Goal: Task Accomplishment & Management: Manage account settings

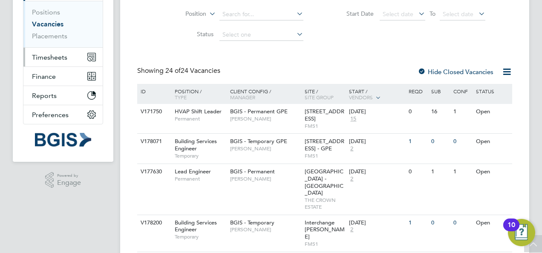
scroll to position [101, 0]
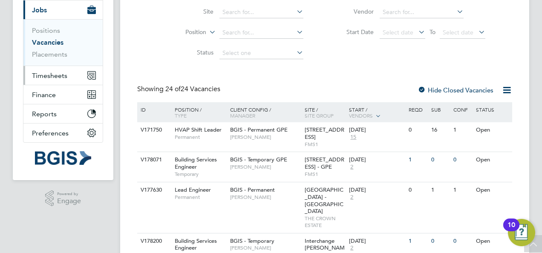
click at [56, 72] on span "Timesheets" at bounding box center [49, 76] width 35 height 8
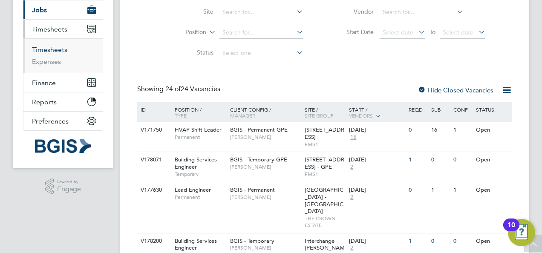
click at [49, 46] on link "Timesheets" at bounding box center [49, 50] width 35 height 8
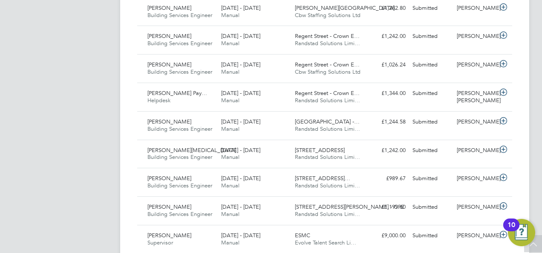
click at [534, 84] on div "KR Kirsty Roberts Notifications 20 Applications: Network Sites Workers Jobs Pos…" at bounding box center [271, 154] width 542 height 1194
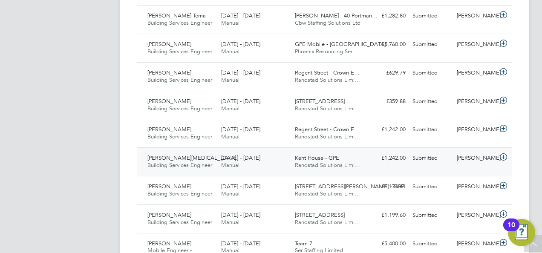
click at [504, 159] on icon at bounding box center [503, 157] width 11 height 7
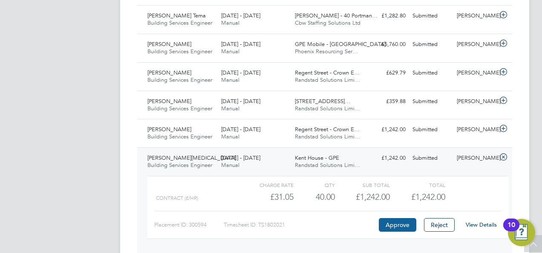
click at [392, 230] on button "Approve" at bounding box center [397, 225] width 37 height 14
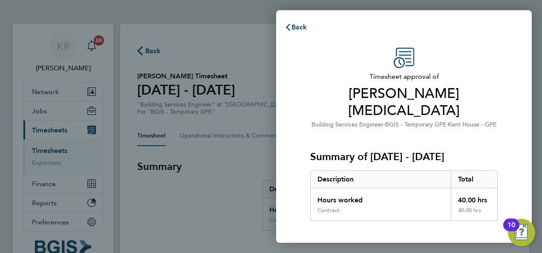
click at [516, 81] on div "Timesheet approval of Samuel Areola Building Services Engineer · BGIS - Tempora…" at bounding box center [404, 201] width 256 height 329
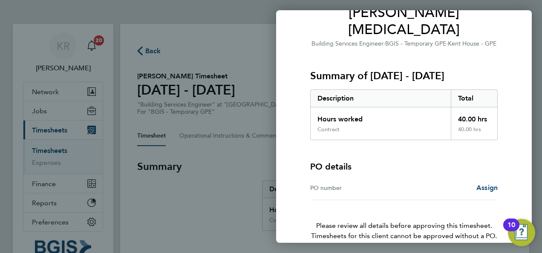
scroll to position [85, 0]
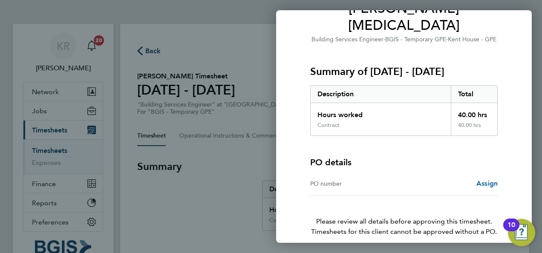
click at [479, 179] on span "Assign" at bounding box center [486, 183] width 21 height 8
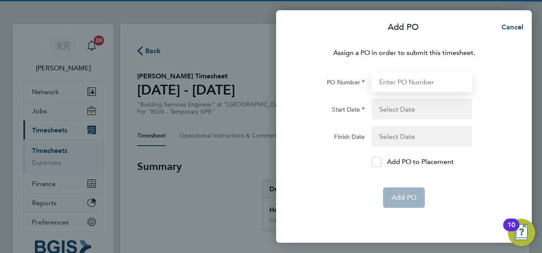
click at [398, 78] on input "PO Number" at bounding box center [422, 82] width 101 height 20
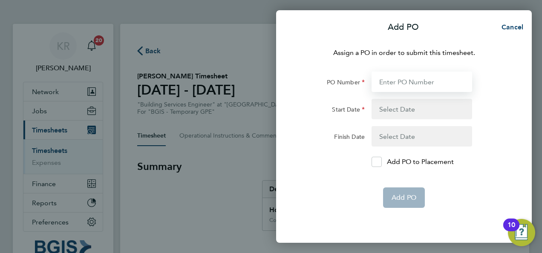
paste input "25001215"
type input "25001215"
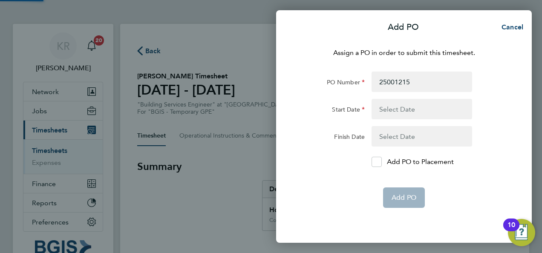
click at [413, 112] on button "button" at bounding box center [422, 109] width 101 height 20
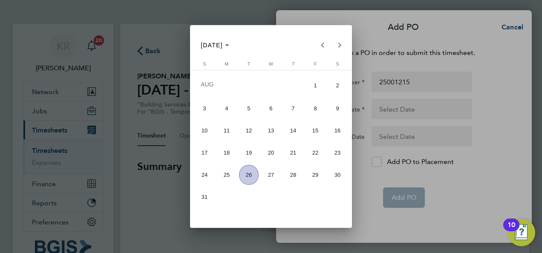
click at [335, 108] on span "9" at bounding box center [338, 108] width 20 height 20
type input "[DATE]"
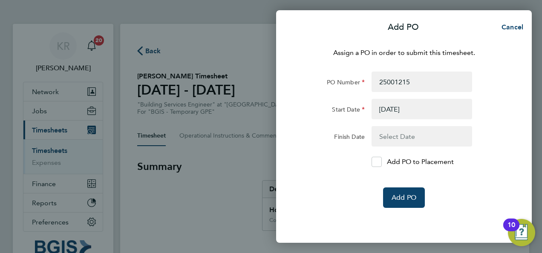
click at [407, 132] on button "button" at bounding box center [422, 136] width 101 height 20
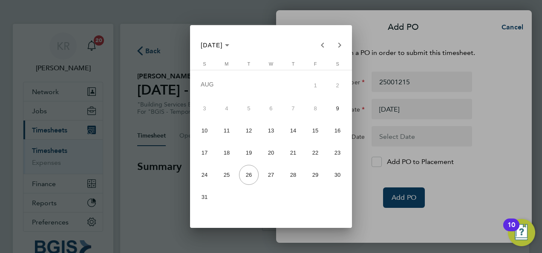
click at [317, 151] on span "22" at bounding box center [315, 153] width 20 height 20
type input "22 Aug 25"
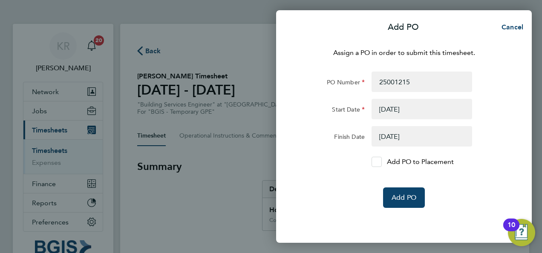
click at [372, 161] on div at bounding box center [377, 162] width 10 height 10
click at [380, 162] on input "Add PO to Placement" at bounding box center [380, 162] width 0 height 0
click at [413, 197] on span "Add PO" at bounding box center [404, 197] width 25 height 9
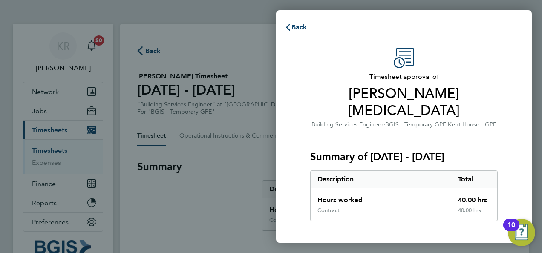
click at [511, 78] on div "Timesheet approval of Samuel Areola Building Services Engineer · BGIS - Tempora…" at bounding box center [404, 225] width 256 height 377
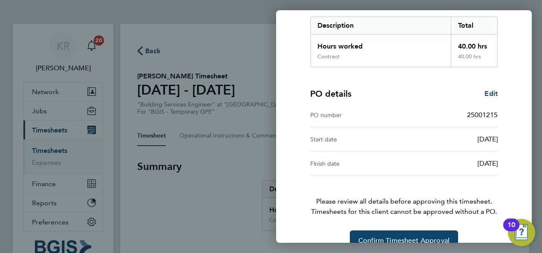
scroll to position [154, 0]
click at [398, 230] on button "Confirm Timesheet Approval" at bounding box center [404, 240] width 108 height 20
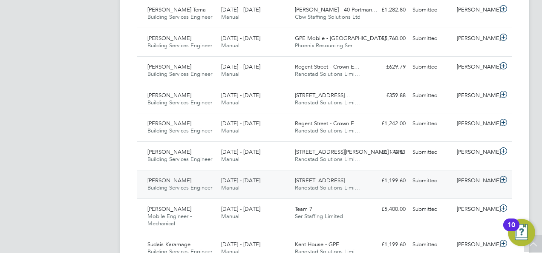
click at [502, 183] on icon at bounding box center [503, 179] width 11 height 7
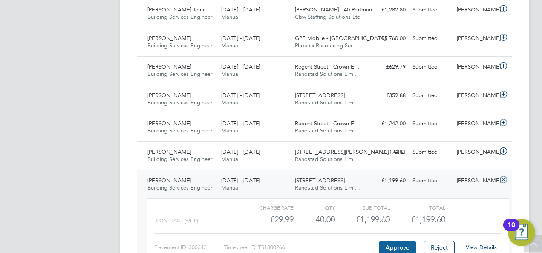
click at [390, 247] on button "Approve" at bounding box center [397, 248] width 37 height 14
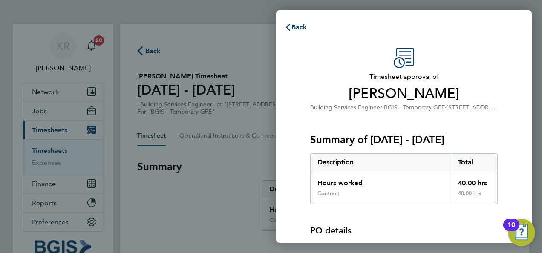
click at [496, 73] on span "Timesheet approval of" at bounding box center [403, 77] width 187 height 10
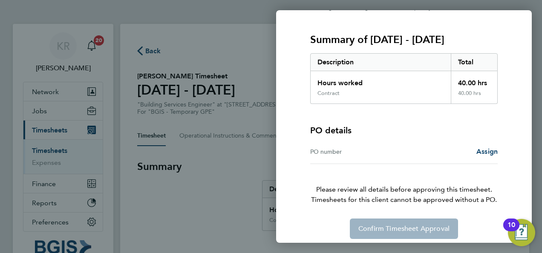
scroll to position [106, 0]
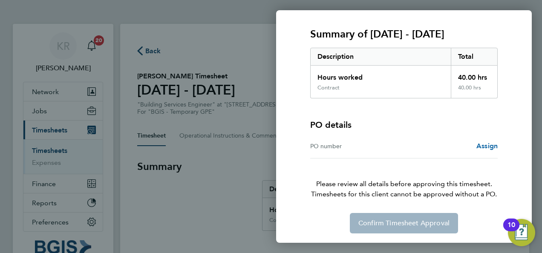
click at [482, 146] on span "Assign" at bounding box center [486, 146] width 21 height 8
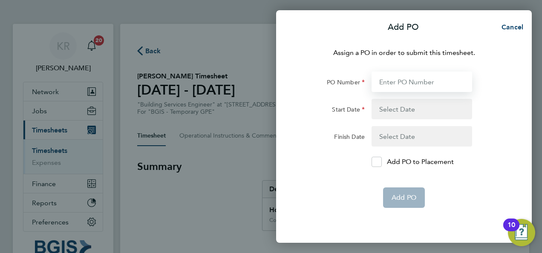
click at [394, 85] on input "PO Number" at bounding box center [422, 82] width 101 height 20
paste input "25001216"
type input "25001216"
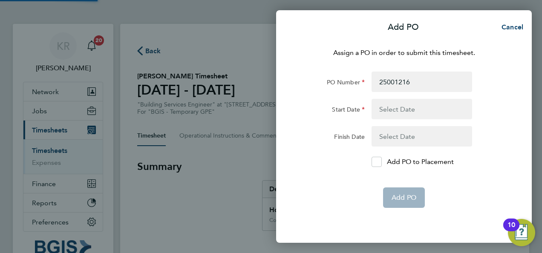
click at [413, 109] on button "button" at bounding box center [422, 109] width 101 height 20
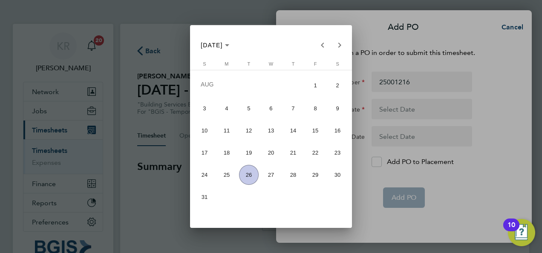
click at [335, 111] on span "9" at bounding box center [338, 108] width 20 height 20
type input "[DATE]"
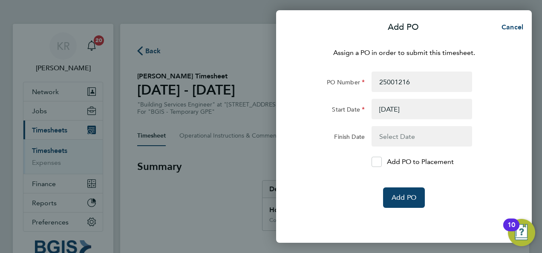
click at [410, 135] on button "button" at bounding box center [422, 136] width 101 height 20
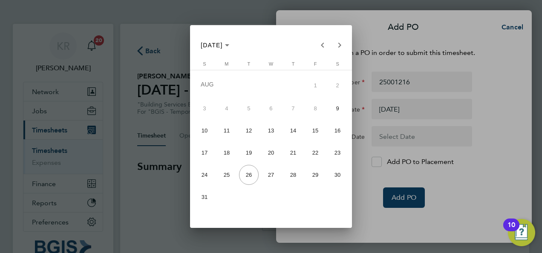
click at [316, 130] on span "15" at bounding box center [315, 131] width 20 height 20
type input "15 Aug 25"
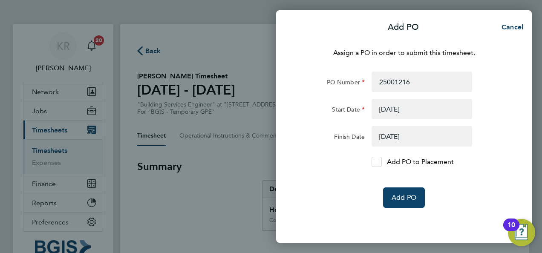
click at [376, 163] on icon at bounding box center [377, 162] width 6 height 6
click at [380, 162] on input "Add PO to Placement" at bounding box center [380, 162] width 0 height 0
click at [406, 196] on span "Add PO" at bounding box center [404, 197] width 25 height 9
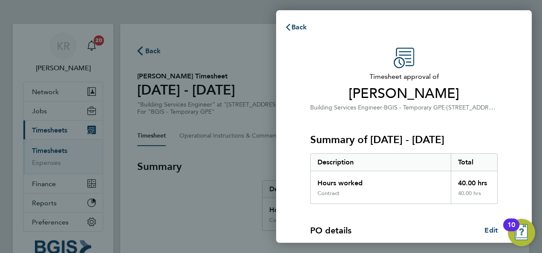
click at [462, 110] on span "[STREET_ADDRESS]" at bounding box center [474, 107] width 54 height 8
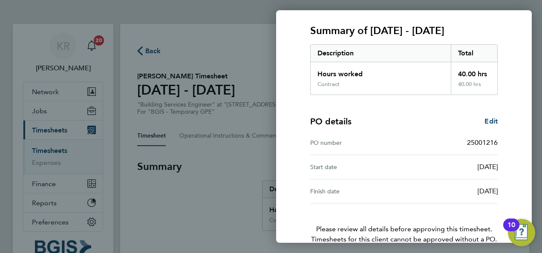
scroll to position [153, 0]
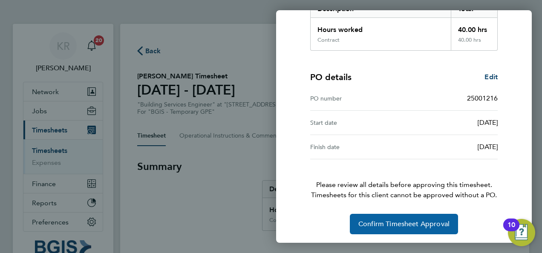
click at [421, 225] on span "Confirm Timesheet Approval" at bounding box center [403, 224] width 91 height 9
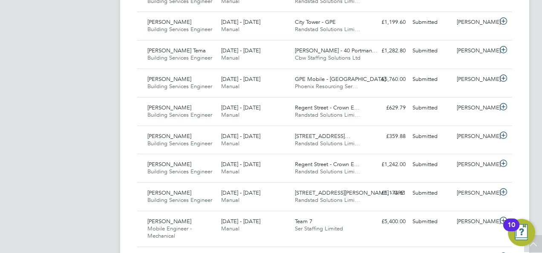
scroll to position [835, 0]
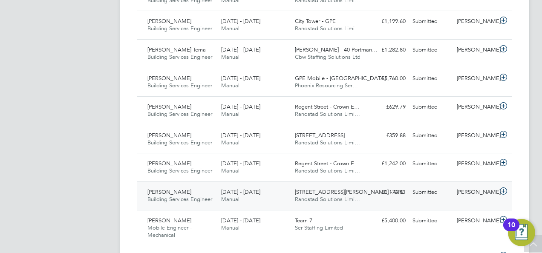
click at [506, 195] on icon at bounding box center [503, 191] width 11 height 7
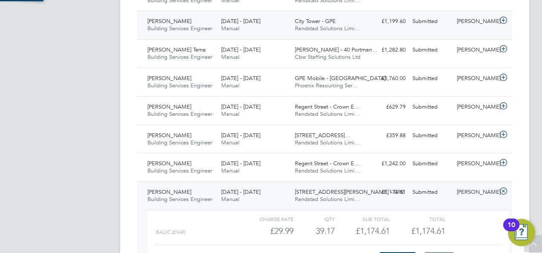
scroll to position [14, 83]
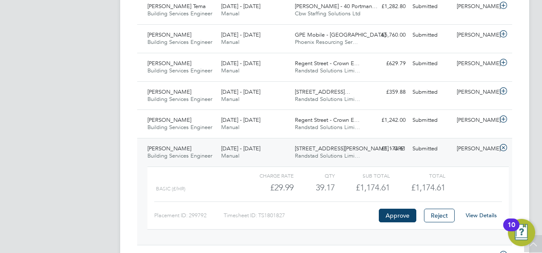
scroll to position [886, 0]
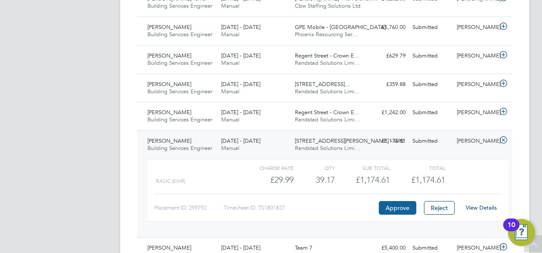
click at [406, 212] on button "Approve" at bounding box center [397, 208] width 37 height 14
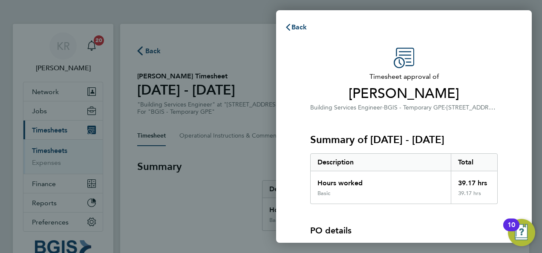
click at [492, 80] on span "Timesheet approval of" at bounding box center [403, 77] width 187 height 10
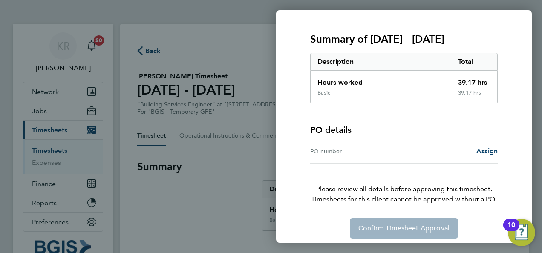
scroll to position [102, 0]
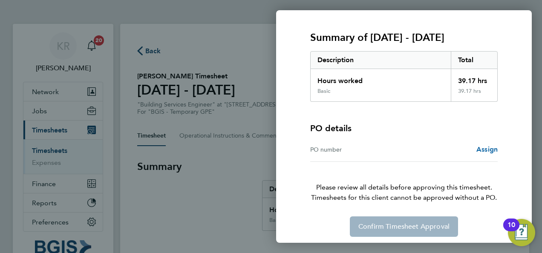
click at [484, 147] on span "Assign" at bounding box center [486, 149] width 21 height 8
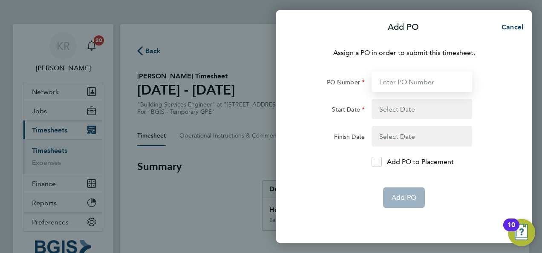
click at [402, 79] on input "PO Number" at bounding box center [422, 82] width 101 height 20
paste input "25001217"
type input "25001217"
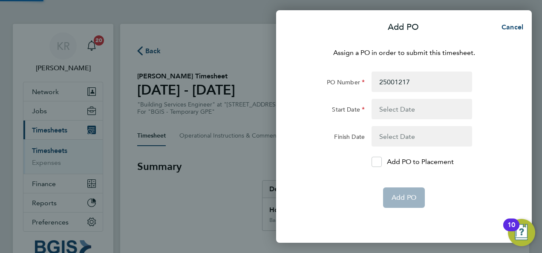
click at [430, 110] on button "button" at bounding box center [422, 109] width 101 height 20
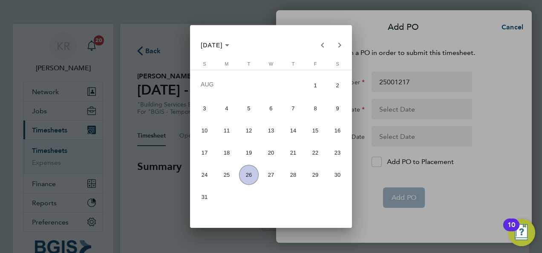
click at [338, 105] on span "9" at bounding box center [338, 108] width 20 height 20
type input "[DATE]"
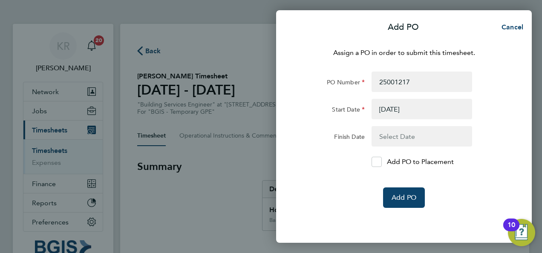
click at [405, 133] on button "button" at bounding box center [422, 136] width 101 height 20
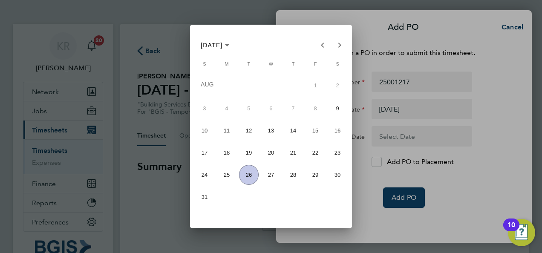
click at [311, 130] on span "15" at bounding box center [315, 131] width 20 height 20
type input "15 Aug 25"
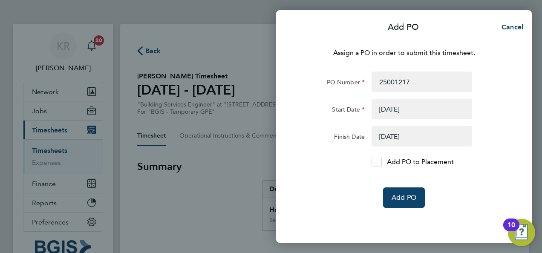
click at [377, 158] on div at bounding box center [377, 162] width 10 height 10
click at [380, 162] on input "Add PO to Placement" at bounding box center [380, 162] width 0 height 0
click at [395, 196] on span "Add PO" at bounding box center [404, 197] width 25 height 9
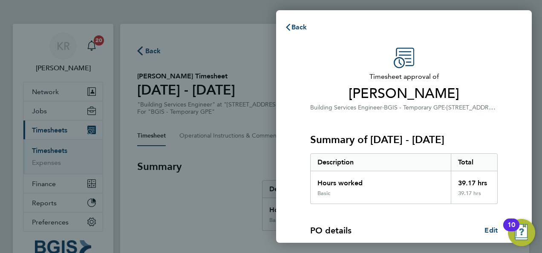
click at [408, 96] on span "Daniel Kamara" at bounding box center [403, 93] width 187 height 17
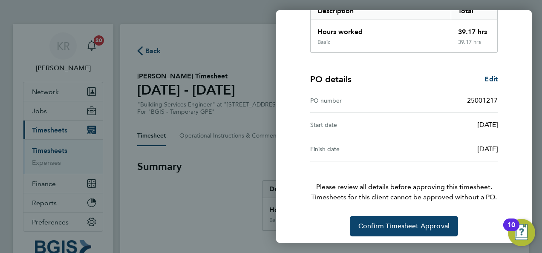
scroll to position [154, 0]
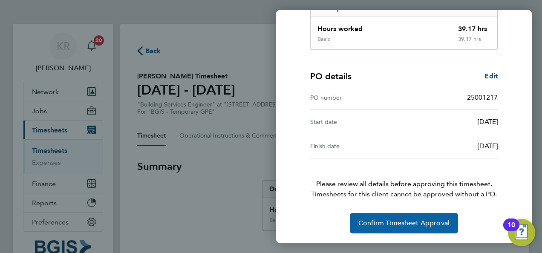
click at [416, 222] on span "Confirm Timesheet Approval" at bounding box center [403, 223] width 91 height 9
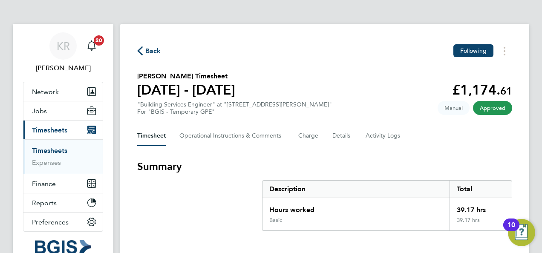
click at [149, 48] on span "Back" at bounding box center [153, 51] width 16 height 10
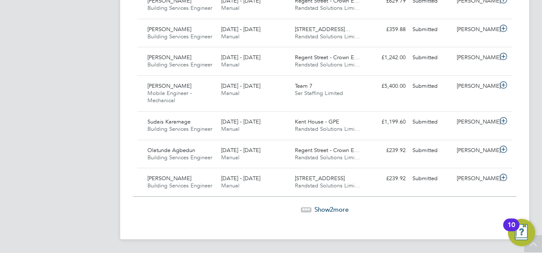
click at [314, 211] on span "Show 2 more" at bounding box center [331, 209] width 34 height 8
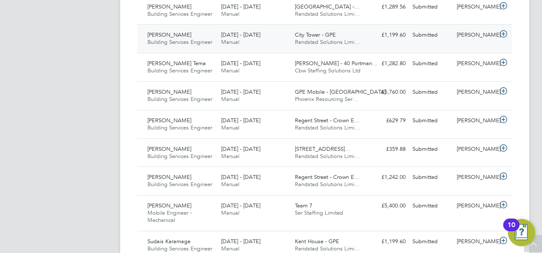
click at [503, 37] on icon at bounding box center [503, 34] width 11 height 7
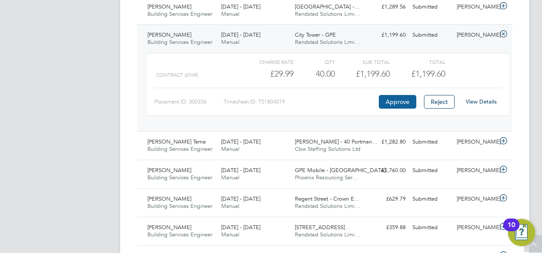
click at [397, 107] on button "Approve" at bounding box center [397, 102] width 37 height 14
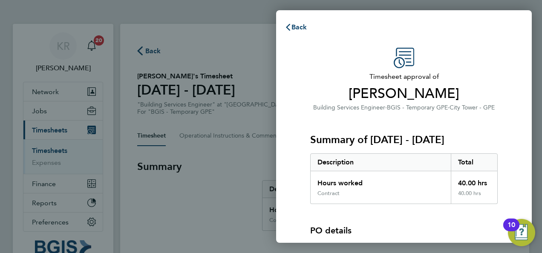
click at [397, 107] on span "BGIS - Temporary GPE" at bounding box center [417, 107] width 61 height 7
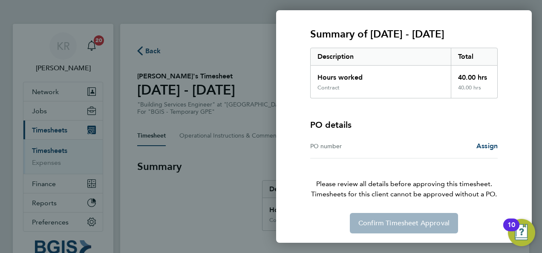
scroll to position [106, 0]
click at [487, 146] on span "Assign" at bounding box center [486, 146] width 21 height 8
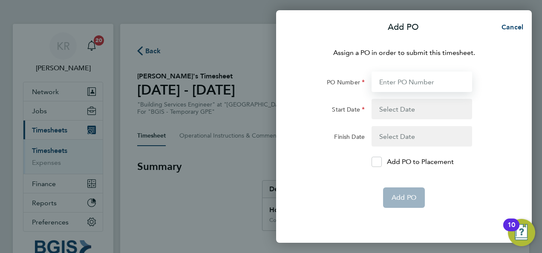
click at [466, 78] on input "PO Number" at bounding box center [422, 82] width 101 height 20
paste input "25001218"
type input "25001218"
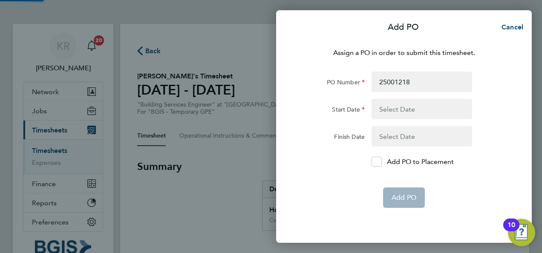
click at [426, 104] on button "button" at bounding box center [422, 109] width 101 height 20
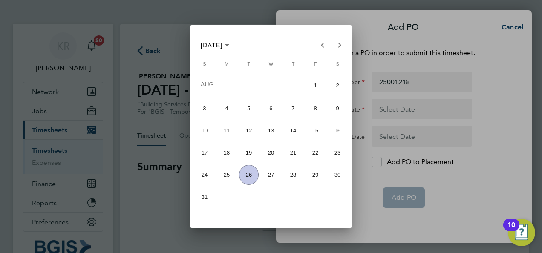
click at [336, 109] on span "9" at bounding box center [338, 108] width 20 height 20
type input "[DATE]"
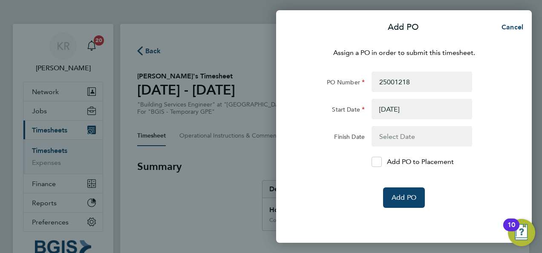
click at [404, 140] on button "button" at bounding box center [422, 136] width 101 height 20
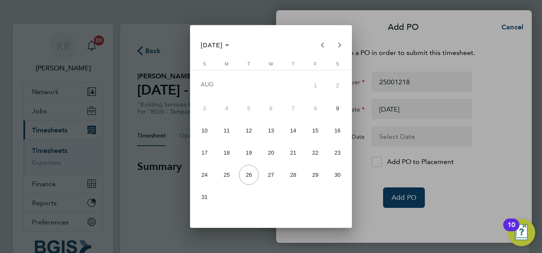
click at [311, 126] on span "15" at bounding box center [315, 131] width 20 height 20
type input "[DATE]"
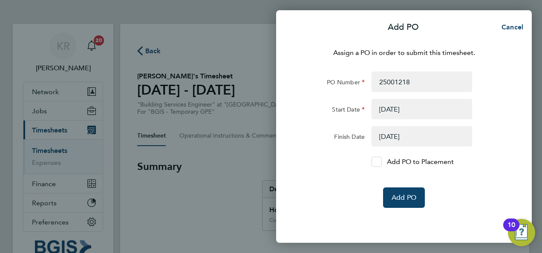
click at [384, 157] on label "Add PO to Placement" at bounding box center [422, 162] width 101 height 10
click at [380, 162] on input "Add PO to Placement" at bounding box center [380, 162] width 0 height 0
click at [413, 205] on button "Add PO" at bounding box center [404, 197] width 42 height 20
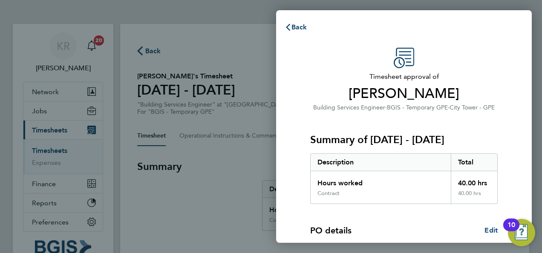
click at [464, 99] on span "Roldan Incacio" at bounding box center [403, 93] width 187 height 17
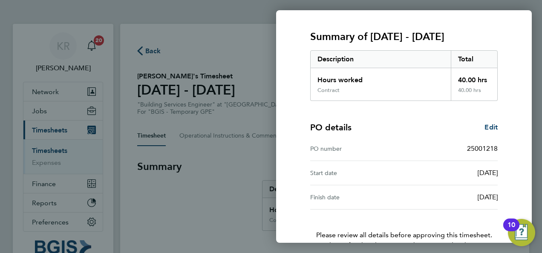
scroll to position [154, 0]
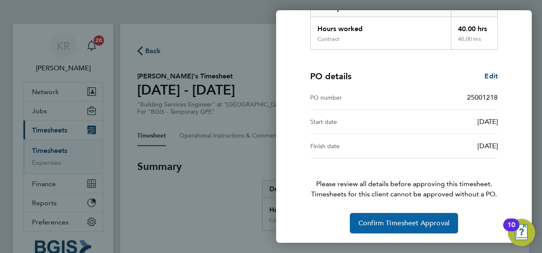
click at [419, 222] on span "Confirm Timesheet Approval" at bounding box center [403, 223] width 91 height 9
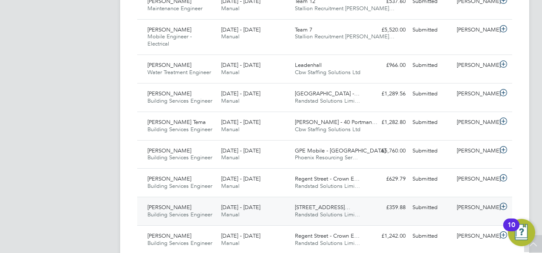
click at [504, 209] on icon at bounding box center [503, 206] width 11 height 7
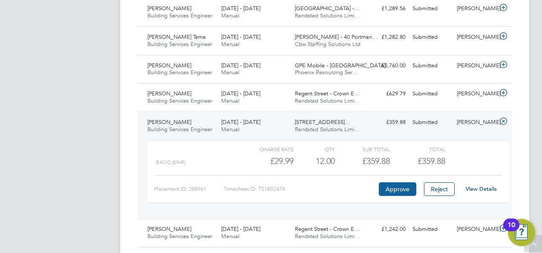
click at [390, 195] on button "Approve" at bounding box center [397, 189] width 37 height 14
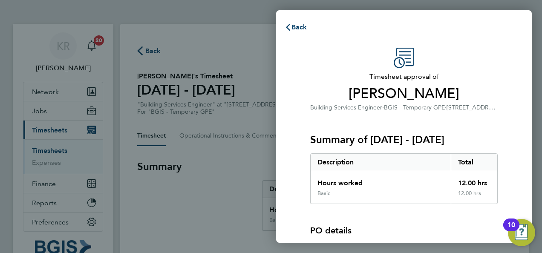
click at [493, 112] on div "Summary of [DATE] - [DATE] Description Total Hours worked 12.00 hrs Basic 12.00…" at bounding box center [403, 158] width 187 height 92
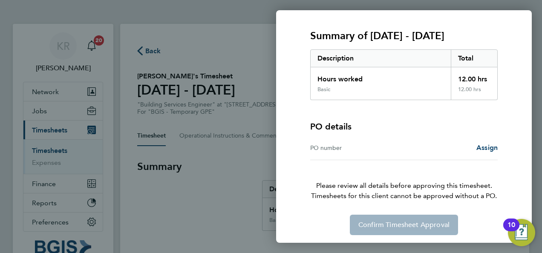
scroll to position [106, 0]
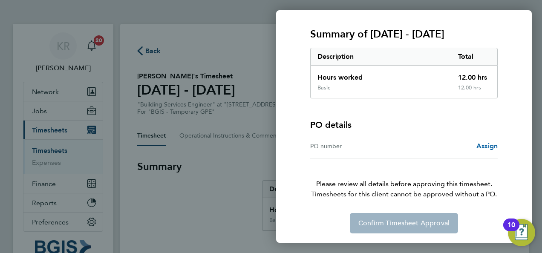
click at [487, 148] on span "Assign" at bounding box center [486, 146] width 21 height 8
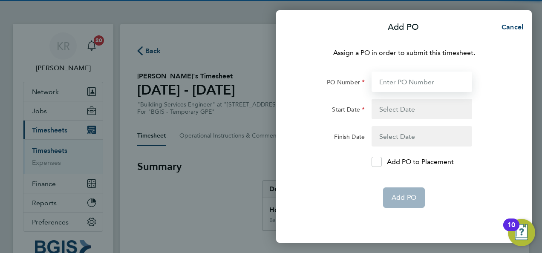
click at [409, 85] on input "PO Number" at bounding box center [422, 82] width 101 height 20
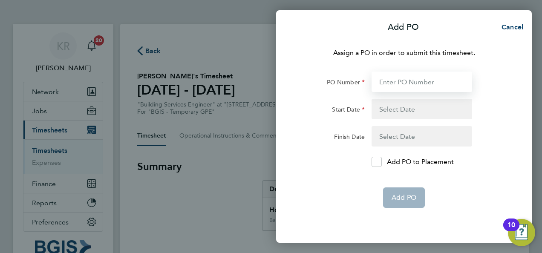
paste input "25001219"
type input "25001219"
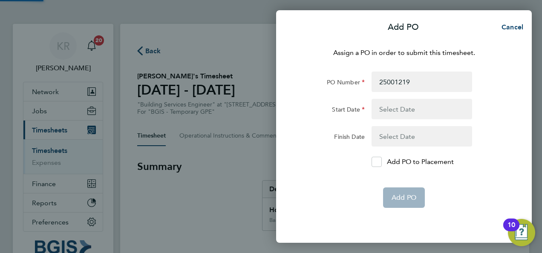
click at [424, 109] on button "button" at bounding box center [422, 109] width 101 height 20
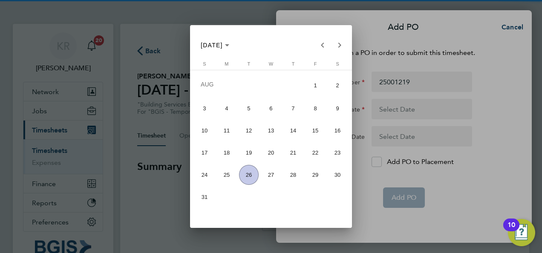
click at [336, 112] on span "9" at bounding box center [338, 108] width 20 height 20
type input "[DATE]"
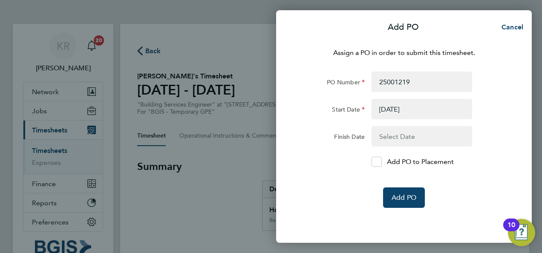
click at [402, 135] on button "button" at bounding box center [422, 136] width 101 height 20
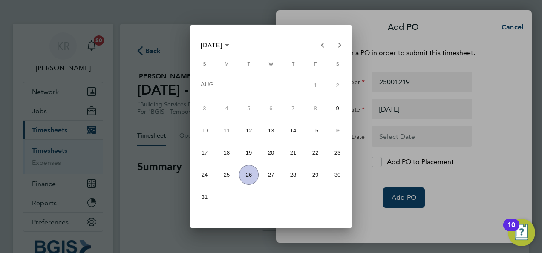
click at [312, 129] on span "15" at bounding box center [315, 131] width 20 height 20
type input "15 Aug 25"
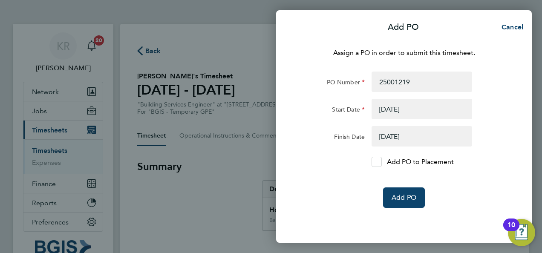
click at [375, 161] on icon at bounding box center [376, 162] width 6 height 6
click at [380, 162] on input "Add PO to Placement" at bounding box center [380, 162] width 0 height 0
click at [402, 192] on button "Add PO" at bounding box center [404, 197] width 42 height 20
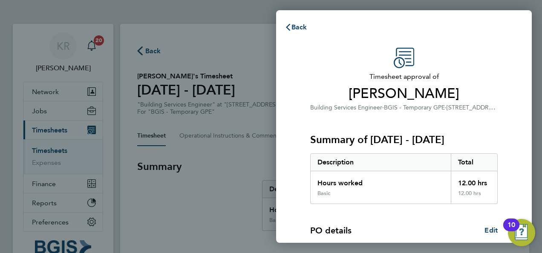
click at [453, 108] on span "200/214 Grays Inn Road - GPE" at bounding box center [474, 107] width 54 height 8
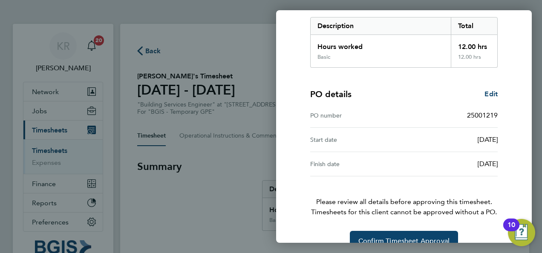
scroll to position [154, 0]
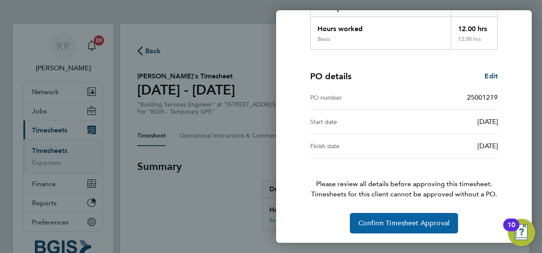
click at [421, 224] on span "Confirm Timesheet Approval" at bounding box center [403, 223] width 91 height 9
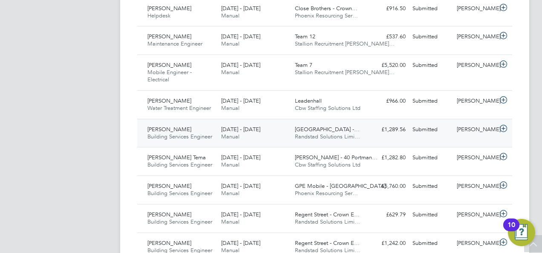
click at [505, 130] on icon at bounding box center [503, 128] width 11 height 7
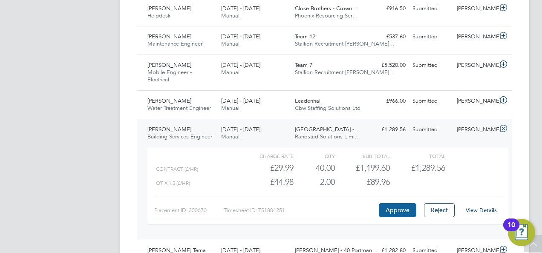
click at [403, 216] on button "Approve" at bounding box center [397, 210] width 37 height 14
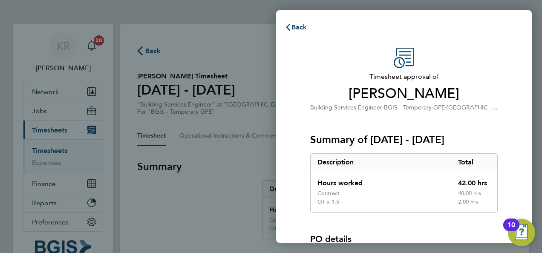
click at [485, 123] on div "Summary of [DATE] - [DATE] Description Total Hours worked 42.00 hrs Contract 40…" at bounding box center [403, 162] width 187 height 100
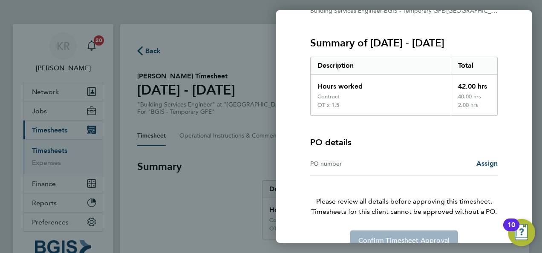
scroll to position [114, 0]
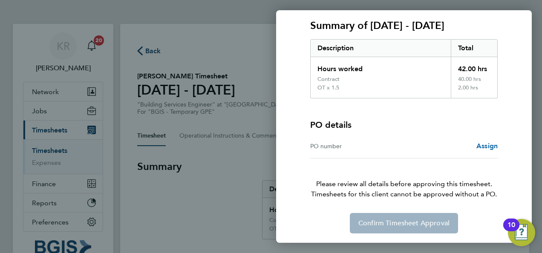
click at [489, 146] on span "Assign" at bounding box center [486, 146] width 21 height 8
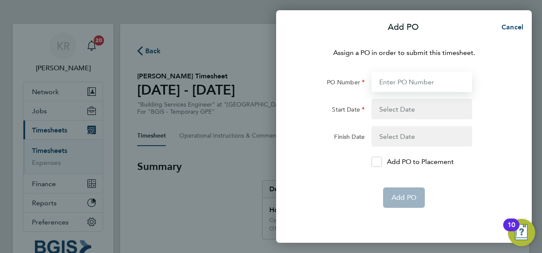
click at [409, 79] on input "PO Number" at bounding box center [422, 82] width 101 height 20
paste input "25001220"
type input "25001220"
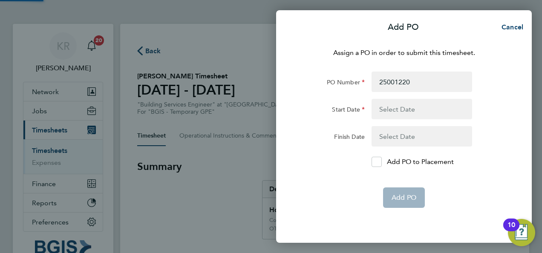
click at [418, 109] on button "button" at bounding box center [422, 109] width 101 height 20
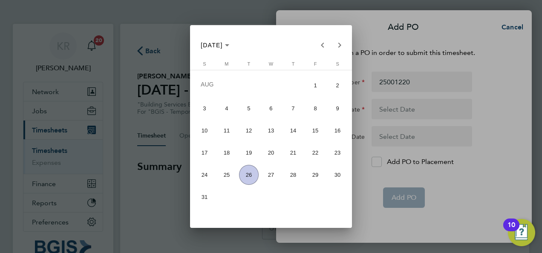
click at [334, 112] on span "9" at bounding box center [338, 108] width 20 height 20
type input "[DATE]"
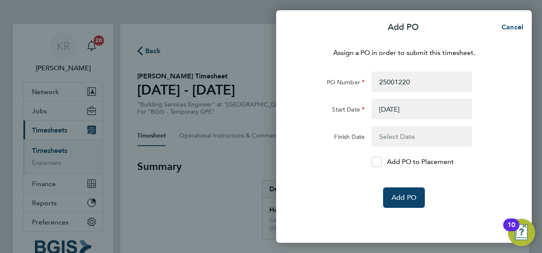
click at [393, 139] on button "button" at bounding box center [422, 136] width 101 height 20
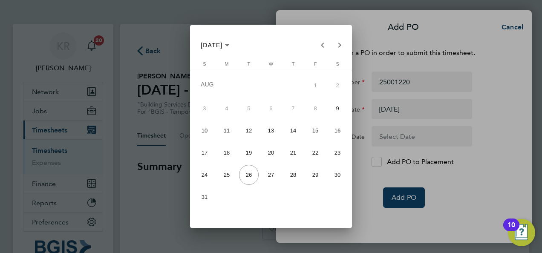
click at [321, 128] on span "15" at bounding box center [315, 131] width 20 height 20
type input "15 Aug 25"
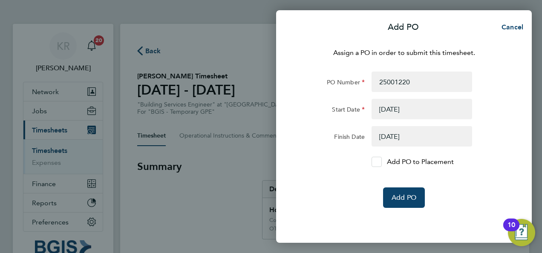
click at [379, 162] on icon at bounding box center [376, 162] width 6 height 6
click at [380, 162] on input "Add PO to Placement" at bounding box center [380, 162] width 0 height 0
click at [405, 195] on span "Add PO" at bounding box center [404, 197] width 25 height 9
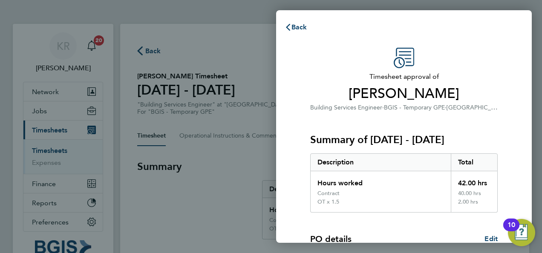
click at [509, 90] on div "Timesheet approval of Zakai Henry-Morton Building Services Engineer · BGIS - Te…" at bounding box center [404, 221] width 256 height 369
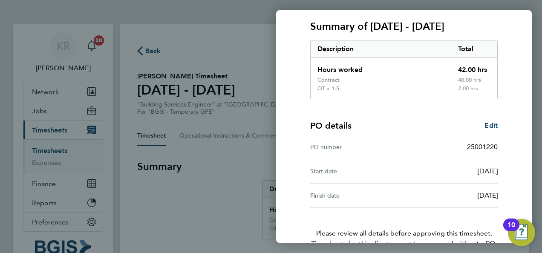
scroll to position [163, 0]
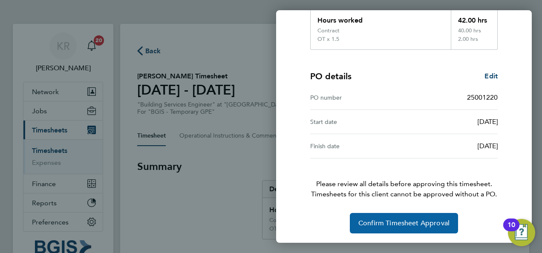
click at [416, 228] on button "Confirm Timesheet Approval" at bounding box center [404, 223] width 108 height 20
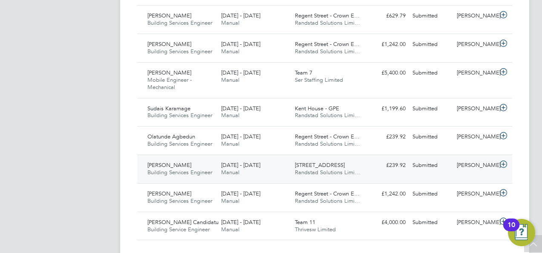
click at [501, 165] on icon at bounding box center [503, 164] width 11 height 7
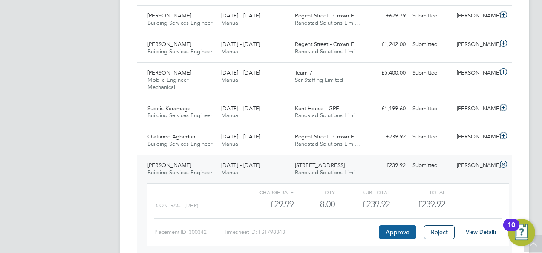
click at [403, 239] on button "Approve" at bounding box center [397, 232] width 37 height 14
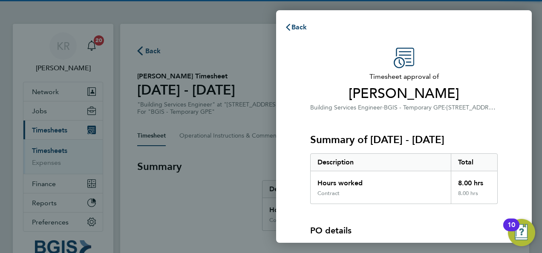
click at [485, 90] on span "[PERSON_NAME]" at bounding box center [403, 93] width 187 height 17
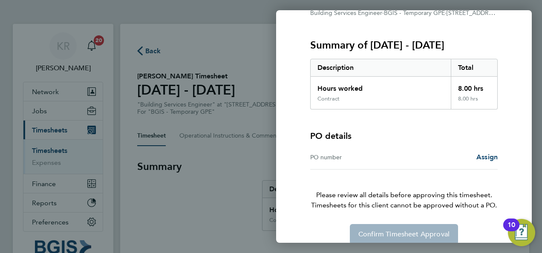
scroll to position [106, 0]
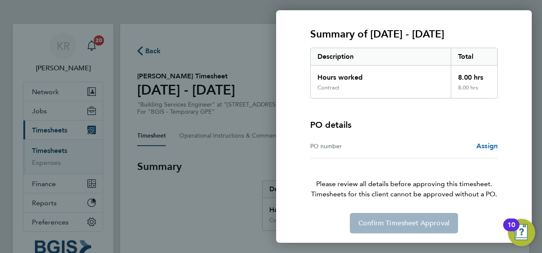
click at [487, 141] on link "Assign" at bounding box center [486, 146] width 21 height 10
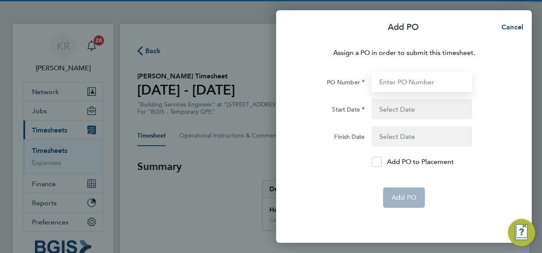
click at [413, 72] on input "PO Number" at bounding box center [422, 82] width 101 height 20
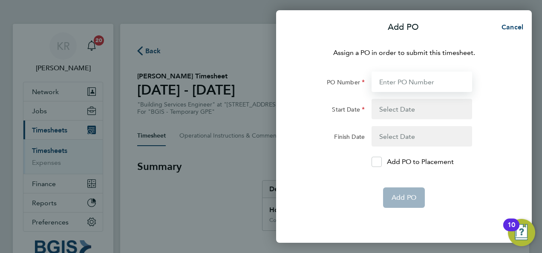
paste input "25001221"
type input "25001221"
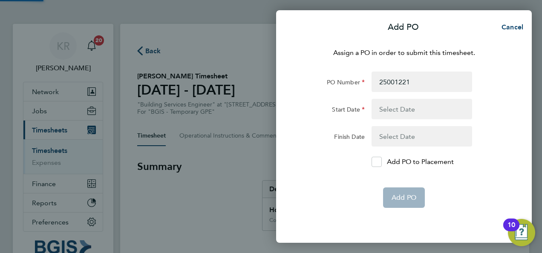
click at [418, 108] on button "button" at bounding box center [422, 109] width 101 height 20
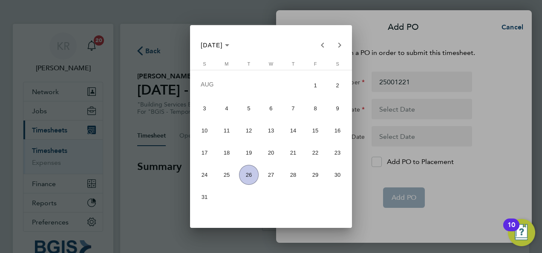
click at [336, 88] on span "2" at bounding box center [338, 86] width 20 height 22
type input "02 Aug 25"
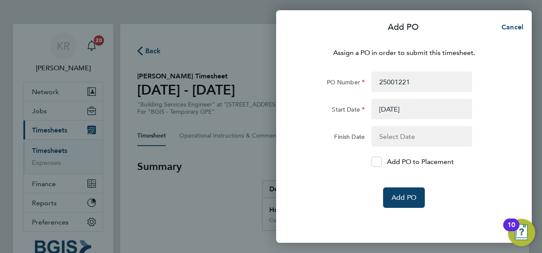
click at [406, 130] on button "button" at bounding box center [422, 136] width 101 height 20
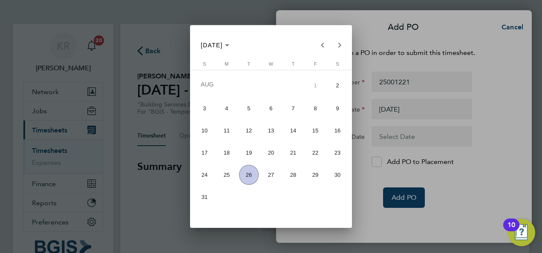
click at [340, 108] on span "9" at bounding box center [338, 108] width 20 height 20
type input "09 Aug 25"
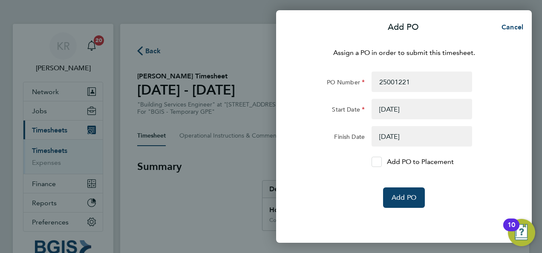
click at [377, 161] on icon at bounding box center [377, 162] width 6 height 6
click at [380, 162] on input "Add PO to Placement" at bounding box center [380, 162] width 0 height 0
click at [409, 198] on span "Add PO" at bounding box center [404, 197] width 25 height 9
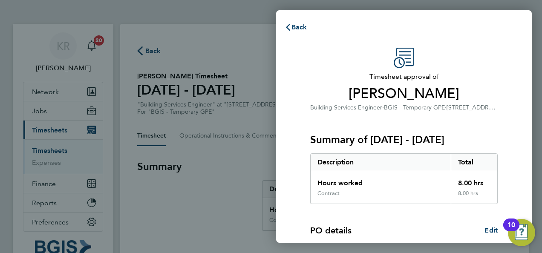
click at [481, 100] on span "Hassan Touati" at bounding box center [403, 93] width 187 height 17
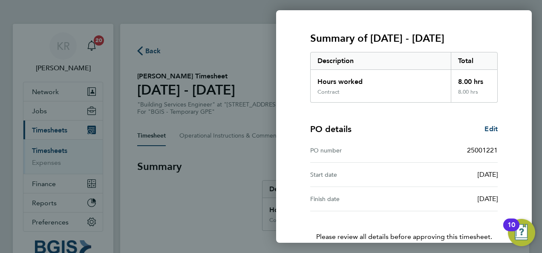
scroll to position [154, 0]
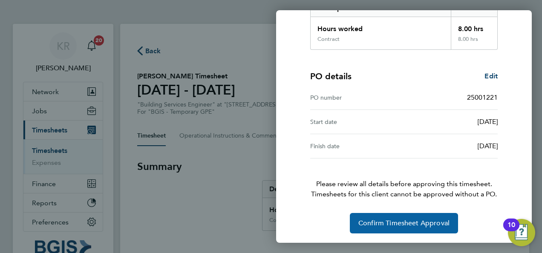
click at [414, 227] on button "Confirm Timesheet Approval" at bounding box center [404, 223] width 108 height 20
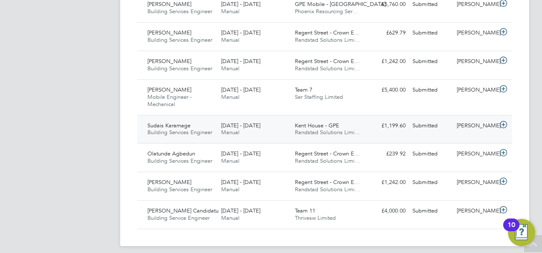
click at [504, 126] on icon at bounding box center [503, 124] width 11 height 7
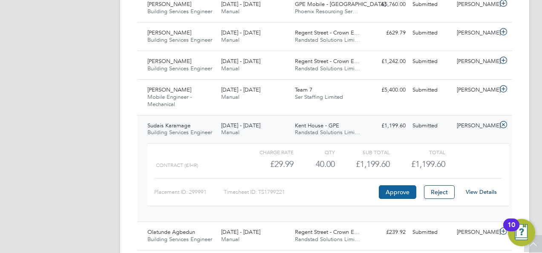
click at [399, 197] on button "Approve" at bounding box center [397, 192] width 37 height 14
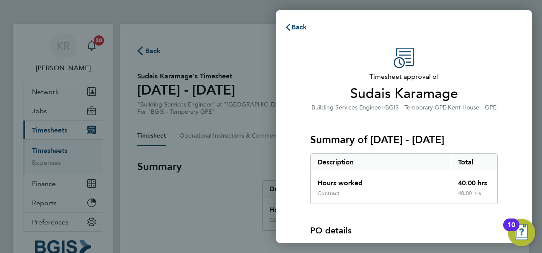
click at [505, 96] on div "Timesheet approval of Sudais Karamage Building Services Engineer · BGIS - Tempo…" at bounding box center [404, 193] width 208 height 291
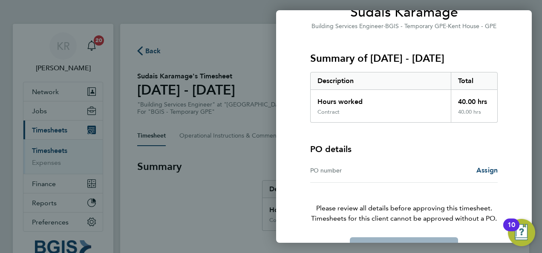
scroll to position [106, 0]
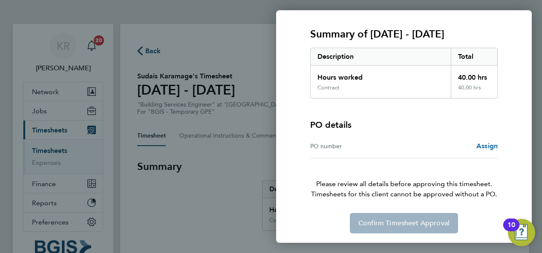
click at [490, 146] on span "Assign" at bounding box center [486, 146] width 21 height 8
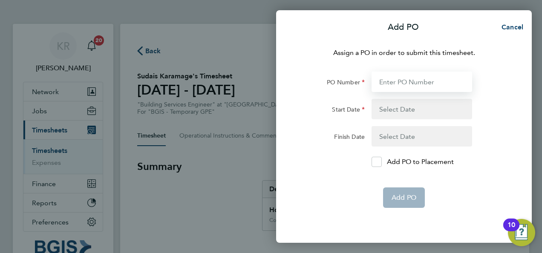
click at [394, 83] on input "PO Number" at bounding box center [422, 82] width 101 height 20
paste input "25001222"
type input "25001222"
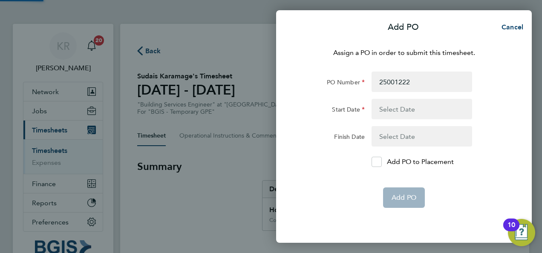
click at [416, 109] on button "button" at bounding box center [422, 109] width 101 height 20
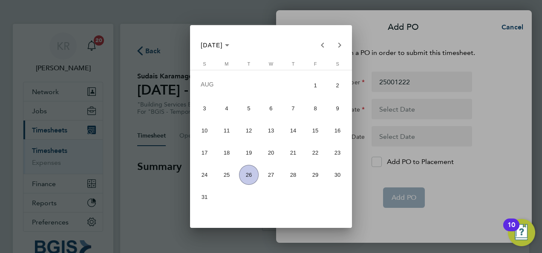
click at [333, 88] on span "2" at bounding box center [338, 86] width 20 height 22
type input "02 Aug 25"
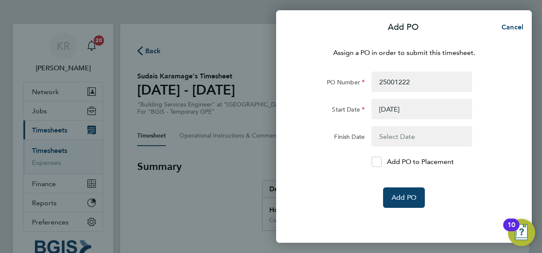
click at [412, 135] on button "button" at bounding box center [422, 136] width 101 height 20
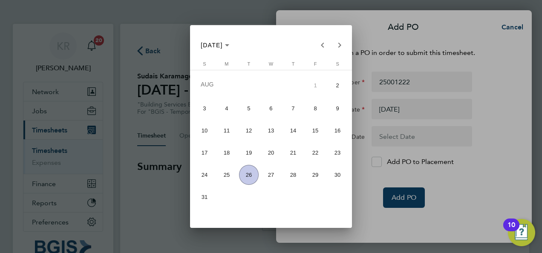
click at [337, 111] on span "9" at bounding box center [338, 108] width 20 height 20
type input "09 Aug 25"
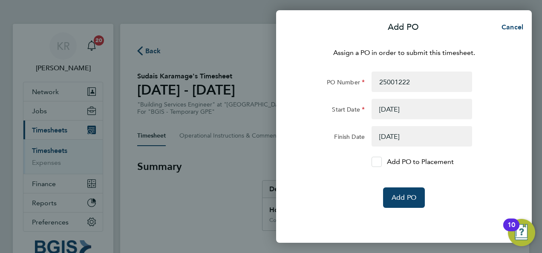
click at [375, 162] on icon at bounding box center [376, 162] width 6 height 6
click at [380, 162] on input "Add PO to Placement" at bounding box center [380, 162] width 0 height 0
click at [413, 200] on span "Add PO" at bounding box center [404, 197] width 25 height 9
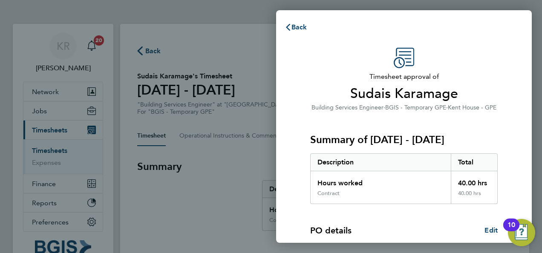
click at [478, 109] on span "Kent House - GPE" at bounding box center [472, 107] width 49 height 7
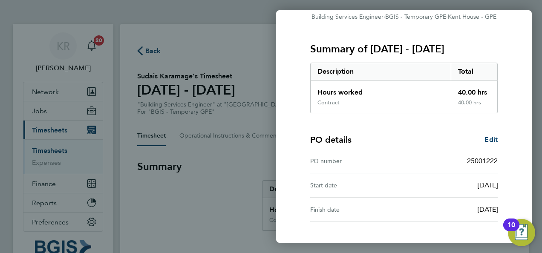
scroll to position [154, 0]
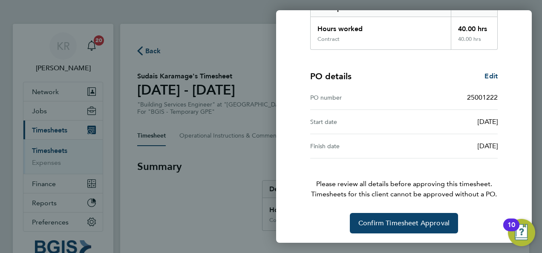
click at [416, 212] on div "Timesheet approval of Sudais Karamage Building Services Engineer · BGIS - Tempo…" at bounding box center [404, 63] width 208 height 340
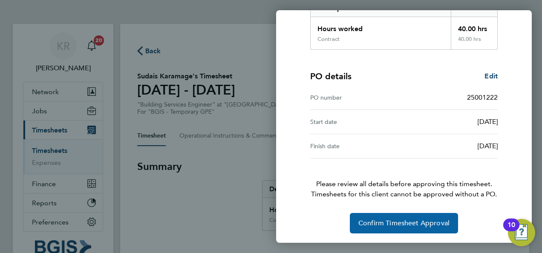
click at [428, 225] on span "Confirm Timesheet Approval" at bounding box center [403, 223] width 91 height 9
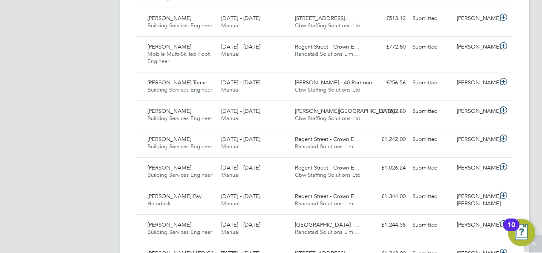
scroll to position [339, 0]
click at [537, 124] on div "KR Kirsty Roberts Notifications 20 Applications: Network Sites Workers Jobs Pos…" at bounding box center [271, 202] width 542 height 1083
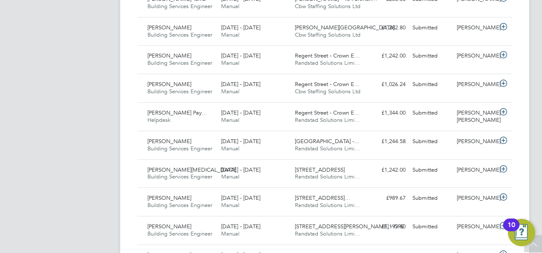
scroll to position [424, 0]
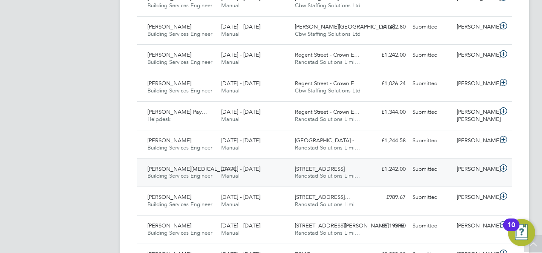
click at [504, 165] on icon at bounding box center [503, 168] width 11 height 7
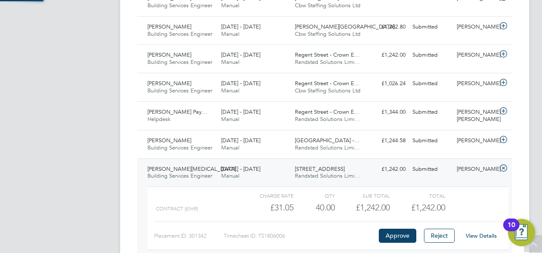
scroll to position [14, 83]
drag, startPoint x: 288, startPoint y: 233, endPoint x: 259, endPoint y: 234, distance: 29.4
click at [259, 234] on div "Timesheet ID: TS1806006" at bounding box center [300, 236] width 153 height 14
copy div "TS1806006"
click at [395, 231] on button "Approve" at bounding box center [397, 236] width 37 height 14
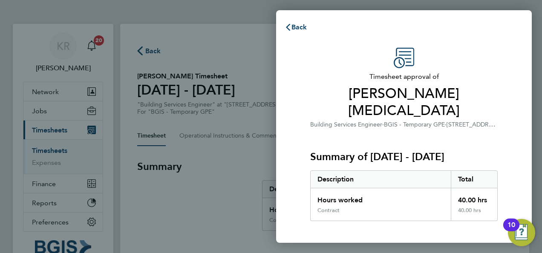
click at [519, 57] on div "Timesheet approval of [PERSON_NAME][MEDICAL_DATA] Building Services Engineer · …" at bounding box center [404, 201] width 256 height 329
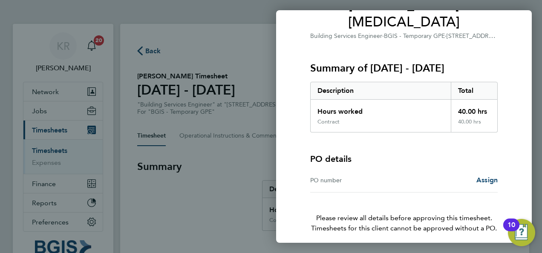
scroll to position [106, 0]
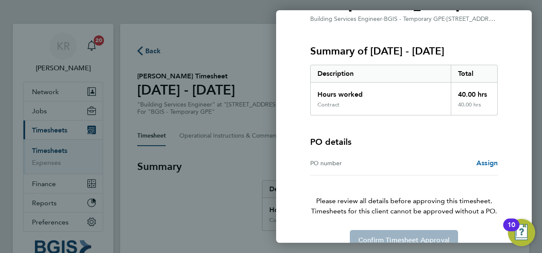
click at [486, 159] on span "Assign" at bounding box center [486, 163] width 21 height 8
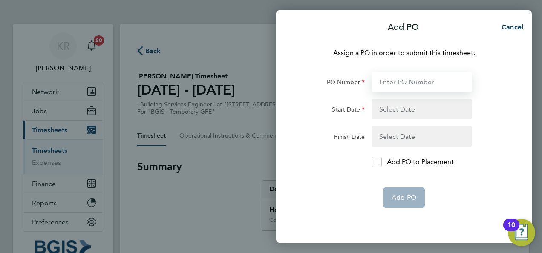
click at [409, 83] on input "PO Number" at bounding box center [422, 82] width 101 height 20
paste input "25001225"
type input "25001225"
click at [426, 107] on button "button" at bounding box center [422, 109] width 101 height 20
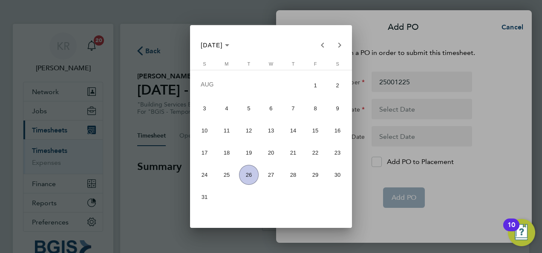
click at [331, 129] on span "16" at bounding box center [338, 131] width 20 height 20
type input "[DATE]"
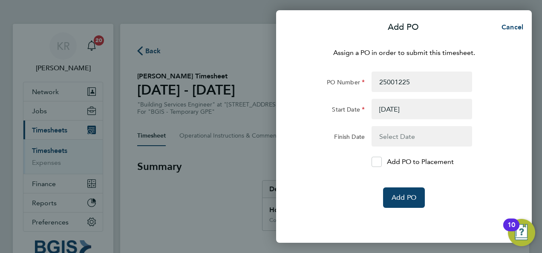
click at [398, 139] on button "button" at bounding box center [422, 136] width 101 height 20
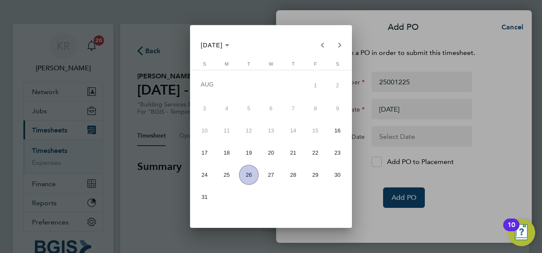
click at [314, 154] on span "22" at bounding box center [315, 153] width 20 height 20
type input "[DATE]"
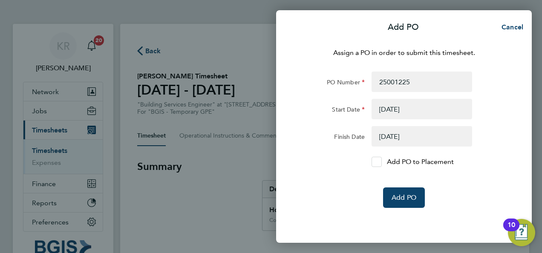
click at [379, 161] on icon at bounding box center [376, 162] width 6 height 6
click at [380, 162] on input "Add PO to Placement" at bounding box center [380, 162] width 0 height 0
click at [402, 196] on span "Add PO" at bounding box center [404, 197] width 25 height 9
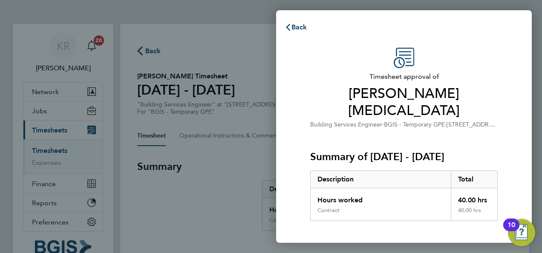
click at [511, 111] on div "Timesheet approval of Samuel Areola Building Services Engineer · BGIS - Tempora…" at bounding box center [404, 225] width 256 height 377
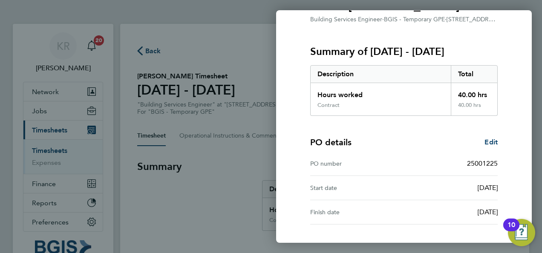
scroll to position [154, 0]
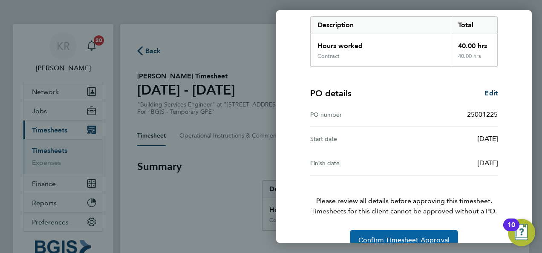
click at [431, 236] on span "Confirm Timesheet Approval" at bounding box center [403, 240] width 91 height 9
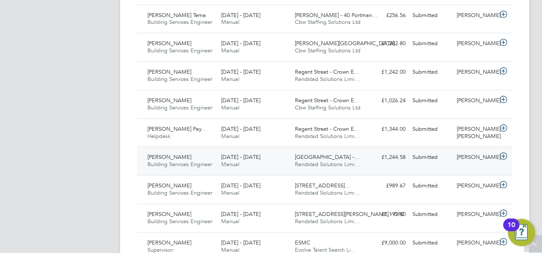
click at [504, 153] on icon at bounding box center [503, 156] width 11 height 7
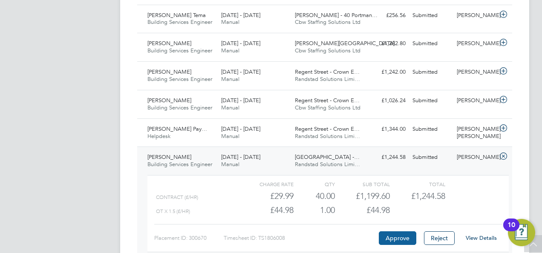
click at [402, 235] on button "Approve" at bounding box center [397, 238] width 37 height 14
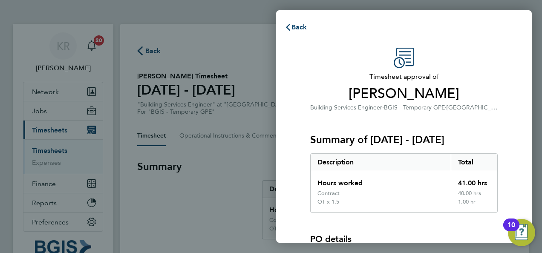
click at [498, 121] on div "Timesheet approval of [PERSON_NAME] Building Services Engineer · BGIS - Tempora…" at bounding box center [404, 198] width 208 height 300
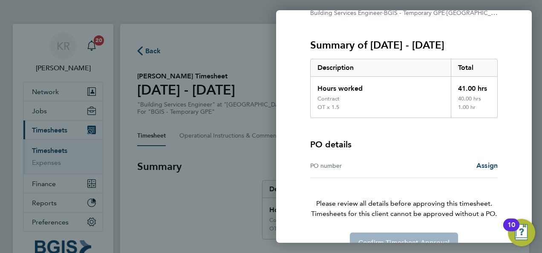
scroll to position [114, 0]
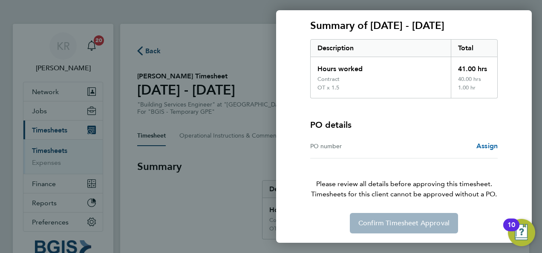
click at [487, 146] on span "Assign" at bounding box center [486, 146] width 21 height 8
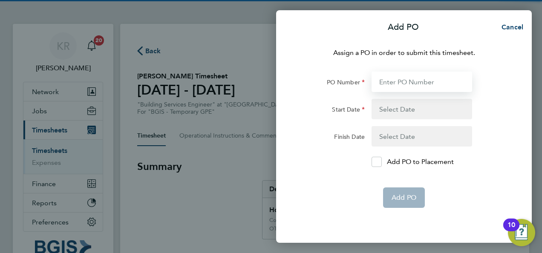
click at [395, 84] on input "PO Number" at bounding box center [422, 82] width 101 height 20
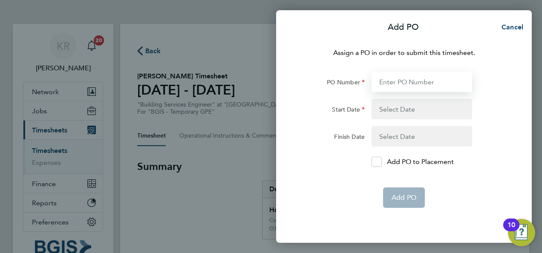
paste input "25001224"
type input "25001224"
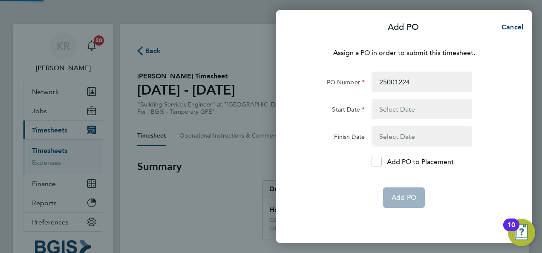
click at [409, 111] on button "button" at bounding box center [422, 109] width 101 height 20
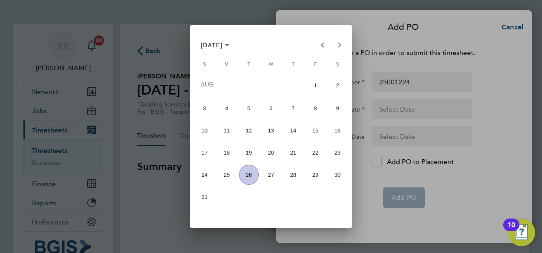
click at [341, 131] on span "16" at bounding box center [338, 131] width 20 height 20
type input "[DATE]"
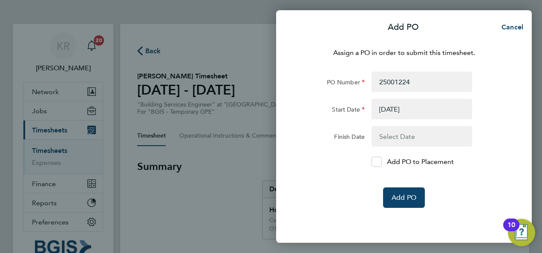
click at [402, 140] on button "button" at bounding box center [422, 136] width 101 height 20
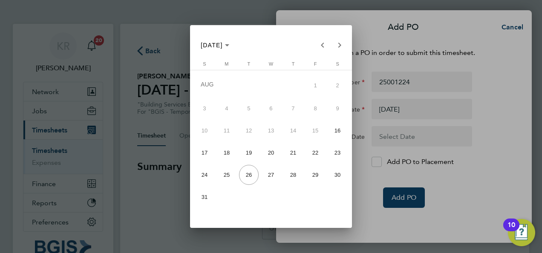
click at [313, 153] on span "22" at bounding box center [315, 153] width 20 height 20
type input "[DATE]"
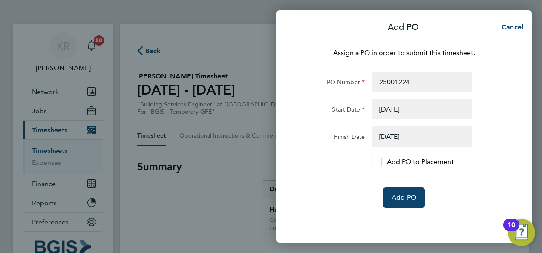
click at [376, 163] on icon at bounding box center [377, 162] width 6 height 6
click at [380, 162] on input "Add PO to Placement" at bounding box center [380, 162] width 0 height 0
click at [410, 193] on button "Add PO" at bounding box center [404, 197] width 42 height 20
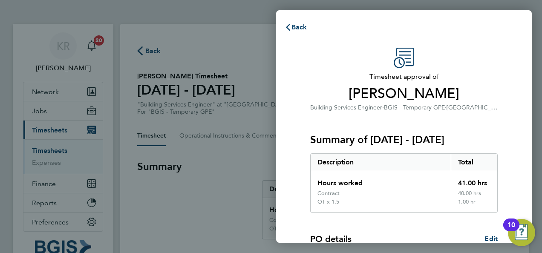
click at [516, 78] on div "Timesheet approval of Zakai Henry-Morton Building Services Engineer · BGIS - Te…" at bounding box center [404, 221] width 256 height 369
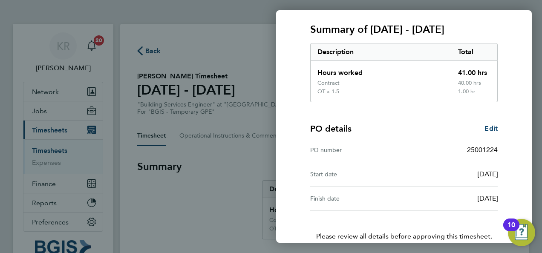
scroll to position [163, 0]
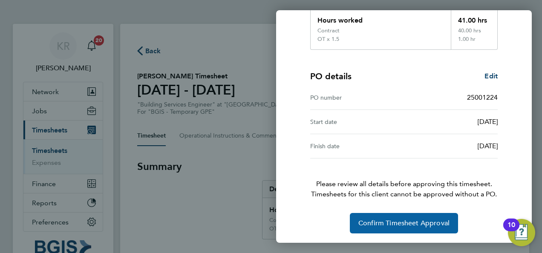
click at [399, 226] on button "Confirm Timesheet Approval" at bounding box center [404, 223] width 108 height 20
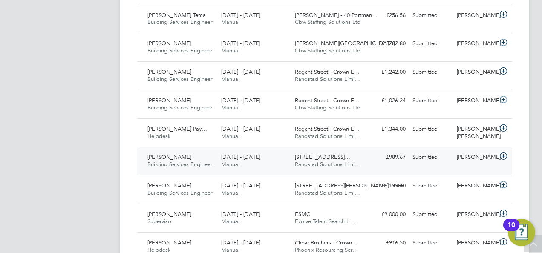
click at [504, 154] on icon at bounding box center [503, 156] width 11 height 7
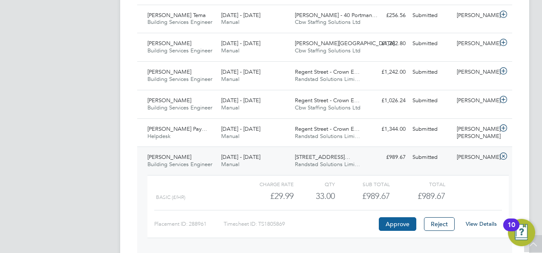
click at [403, 222] on button "Approve" at bounding box center [397, 224] width 37 height 14
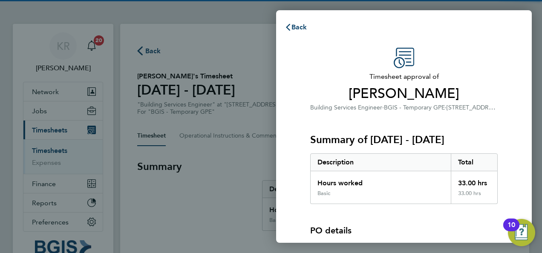
click at [467, 126] on div "Summary of [DATE] - [DATE] Description Total Hours worked 33.00 hrs Basic 33.00…" at bounding box center [403, 158] width 187 height 92
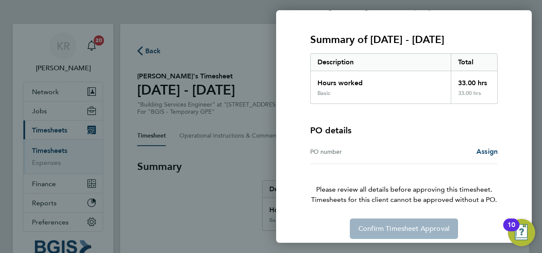
scroll to position [106, 0]
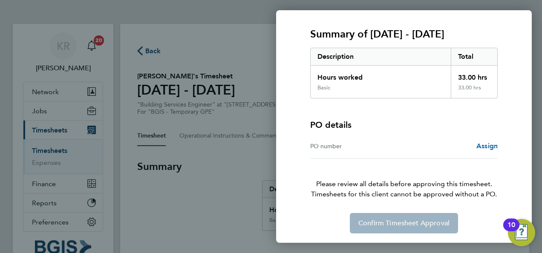
click at [488, 143] on span "Assign" at bounding box center [486, 146] width 21 height 8
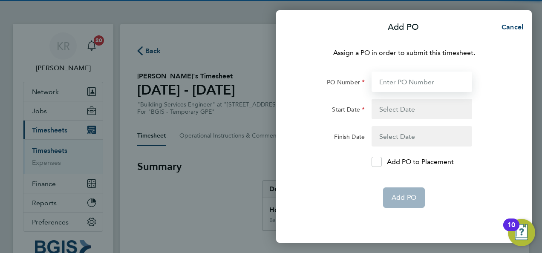
click at [390, 86] on input "PO Number" at bounding box center [422, 82] width 101 height 20
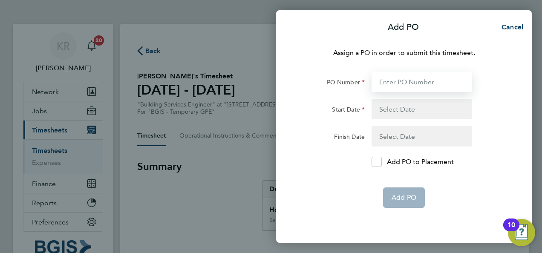
paste input "25001226"
type input "25001226"
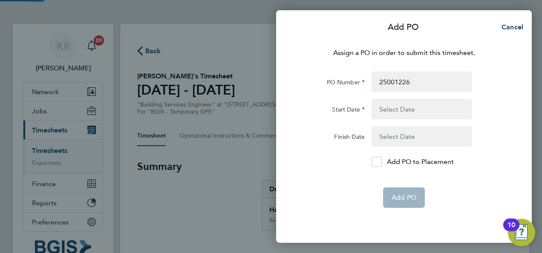
click at [412, 107] on button "button" at bounding box center [422, 109] width 101 height 20
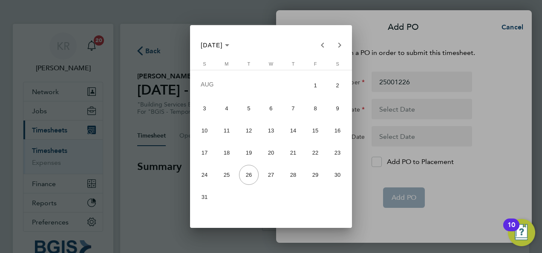
click at [331, 127] on span "16" at bounding box center [338, 131] width 20 height 20
type input "[DATE]"
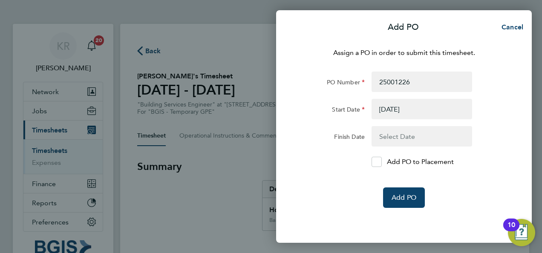
click at [403, 136] on button "button" at bounding box center [422, 136] width 101 height 20
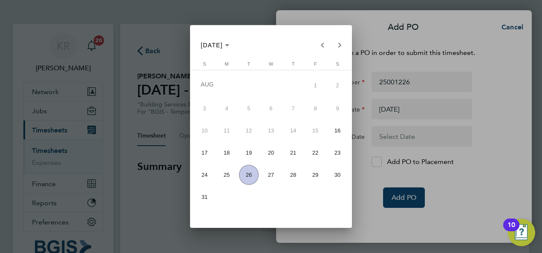
click at [317, 147] on span "22" at bounding box center [315, 153] width 20 height 20
type input "[DATE]"
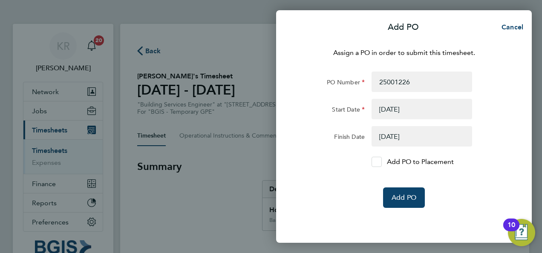
click at [380, 157] on div at bounding box center [377, 162] width 10 height 10
click at [380, 162] on input "Add PO to Placement" at bounding box center [380, 162] width 0 height 0
click at [405, 196] on span "Add PO" at bounding box center [404, 197] width 25 height 9
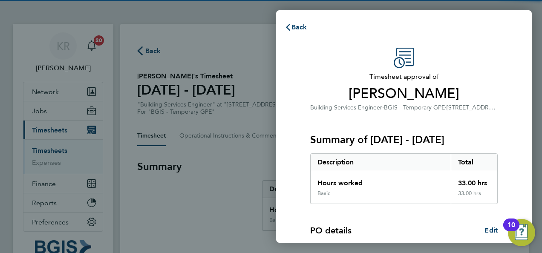
click at [516, 138] on div "Timesheet approval of Shaker Kadhum Building Services Engineer · BGIS - Tempora…" at bounding box center [404, 217] width 256 height 360
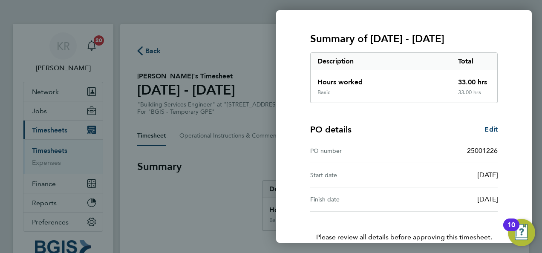
scroll to position [154, 0]
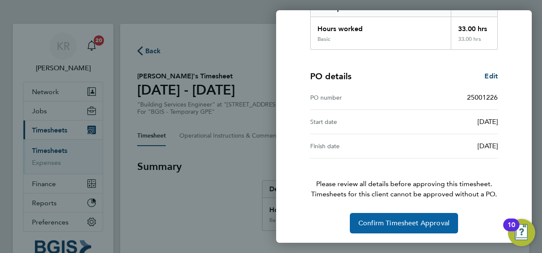
click at [401, 225] on span "Confirm Timesheet Approval" at bounding box center [403, 223] width 91 height 9
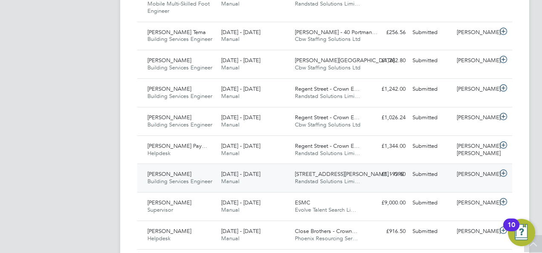
click at [504, 174] on icon at bounding box center [503, 173] width 11 height 7
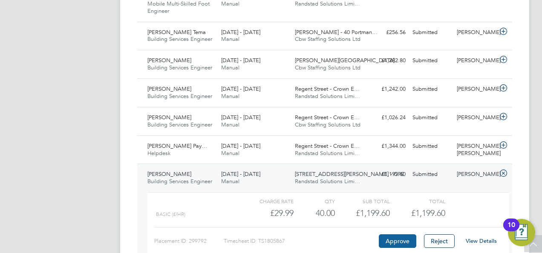
click at [398, 239] on button "Approve" at bounding box center [397, 241] width 37 height 14
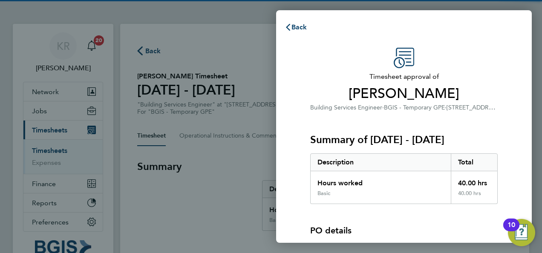
click at [516, 78] on div "Timesheet approval of [PERSON_NAME] Building Services Engineer · BGIS - Tempora…" at bounding box center [404, 193] width 256 height 312
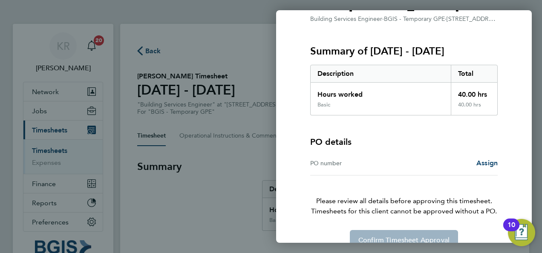
scroll to position [106, 0]
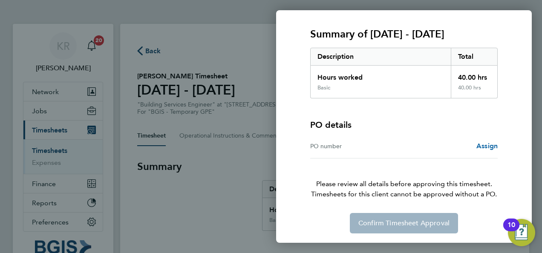
click at [479, 148] on span "Assign" at bounding box center [486, 146] width 21 height 8
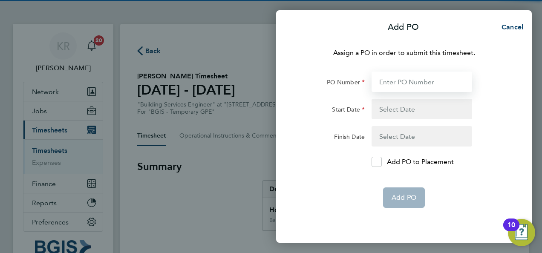
click at [399, 80] on input "PO Number" at bounding box center [422, 82] width 101 height 20
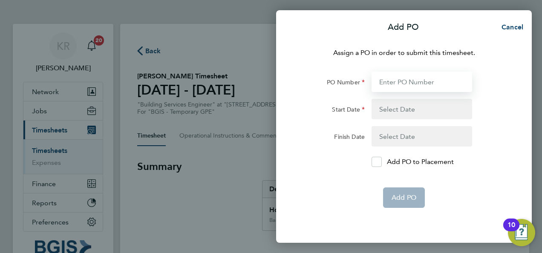
paste input "25001227"
type input "25001227"
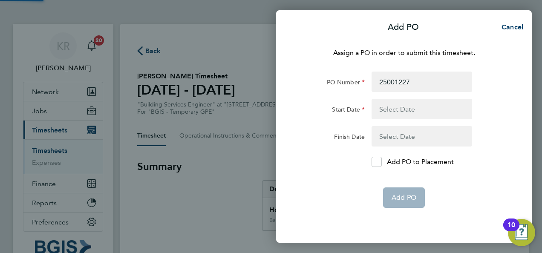
click at [415, 107] on button "button" at bounding box center [422, 109] width 101 height 20
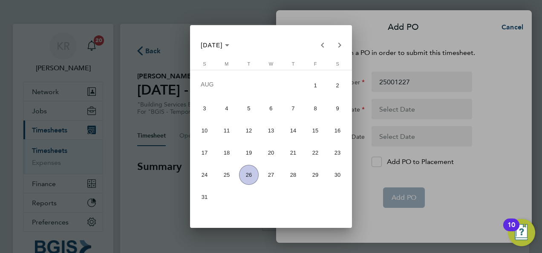
click at [330, 129] on span "16" at bounding box center [338, 131] width 20 height 20
type input "16 Aug 25"
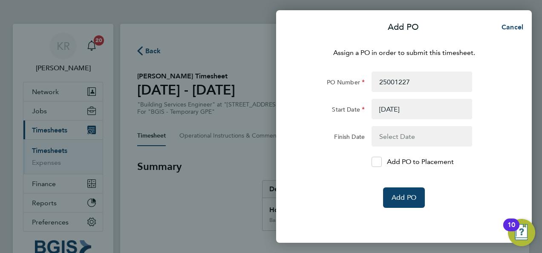
click at [391, 138] on button "button" at bounding box center [422, 136] width 101 height 20
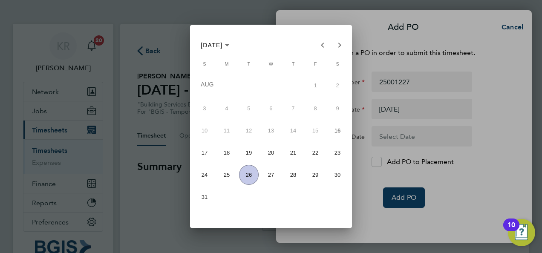
click at [316, 149] on span "22" at bounding box center [315, 153] width 20 height 20
type input "22 Aug 25"
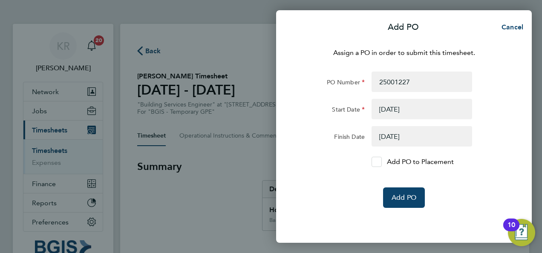
click at [374, 160] on icon at bounding box center [376, 162] width 6 height 6
click at [380, 162] on input "Add PO to Placement" at bounding box center [380, 162] width 0 height 0
click at [405, 200] on span "Add PO" at bounding box center [404, 197] width 25 height 9
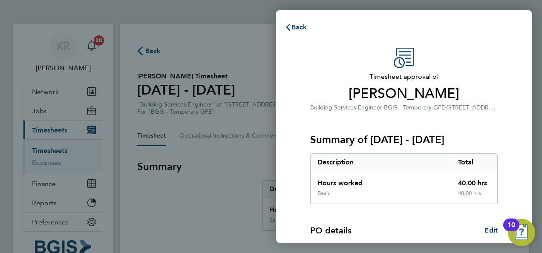
click at [458, 105] on span "31-34 Alfred Place - GPE" at bounding box center [506, 107] width 119 height 8
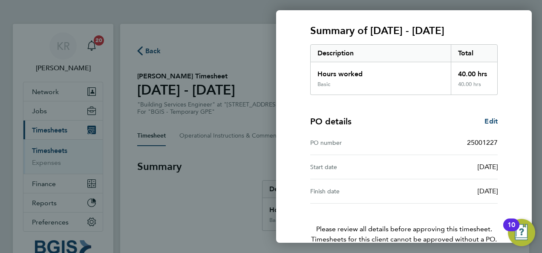
scroll to position [154, 0]
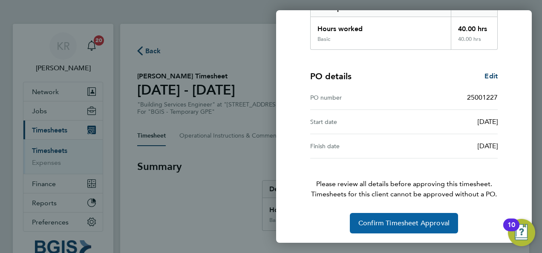
click at [418, 224] on span "Confirm Timesheet Approval" at bounding box center [403, 223] width 91 height 9
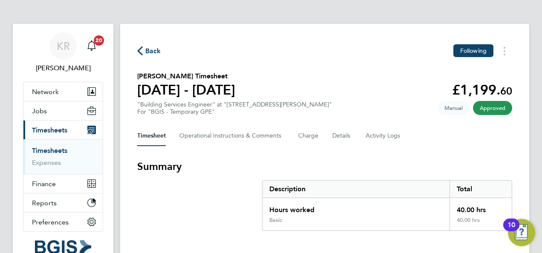
scroll to position [17, 0]
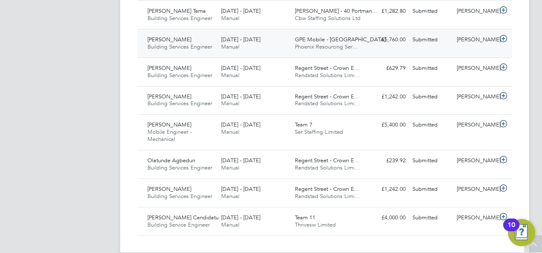
click at [504, 42] on icon at bounding box center [503, 38] width 11 height 7
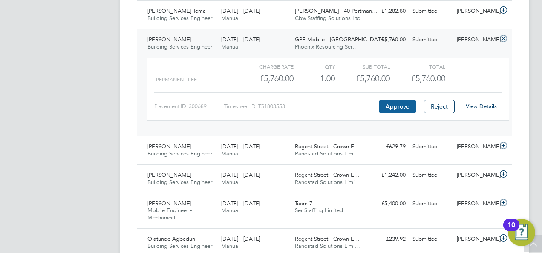
click at [407, 113] on button "Approve" at bounding box center [397, 107] width 37 height 14
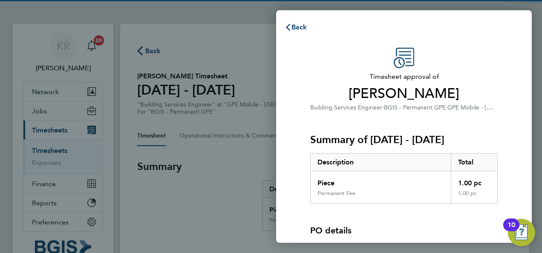
click at [476, 106] on span "GPE Mobile - [GEOGRAPHIC_DATA]" at bounding box center [496, 107] width 98 height 8
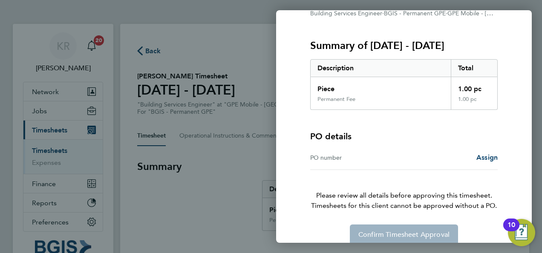
scroll to position [106, 0]
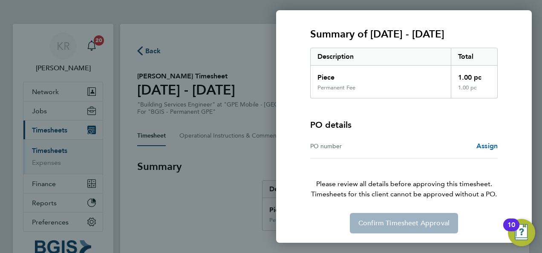
click at [486, 144] on span "Assign" at bounding box center [486, 146] width 21 height 8
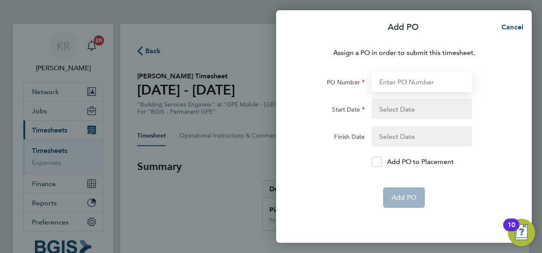
click at [394, 84] on input "PO Number" at bounding box center [422, 82] width 101 height 20
paste input "25001228"
type input "25001228"
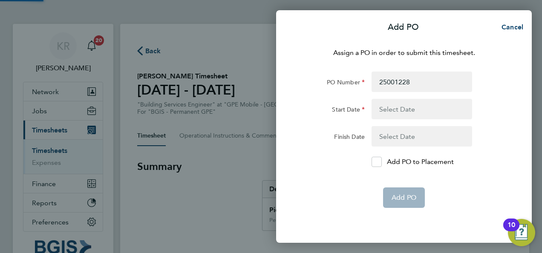
click at [420, 110] on button "button" at bounding box center [422, 109] width 101 height 20
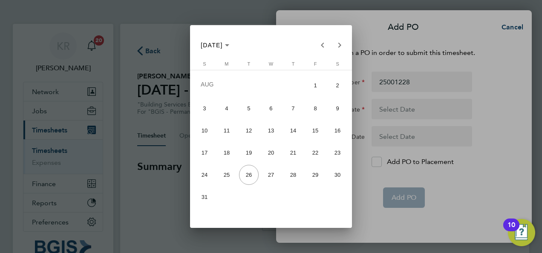
click at [337, 128] on span "16" at bounding box center [338, 131] width 20 height 20
type input "16 Aug 25"
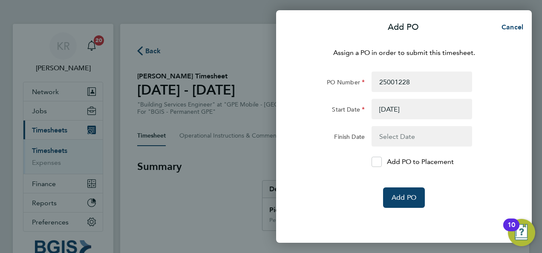
click at [403, 128] on button "button" at bounding box center [422, 136] width 101 height 20
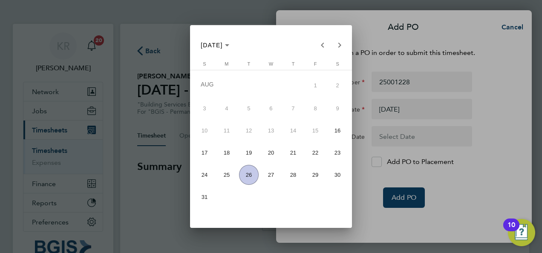
click at [312, 155] on span "22" at bounding box center [315, 153] width 20 height 20
type input "22 Aug 25"
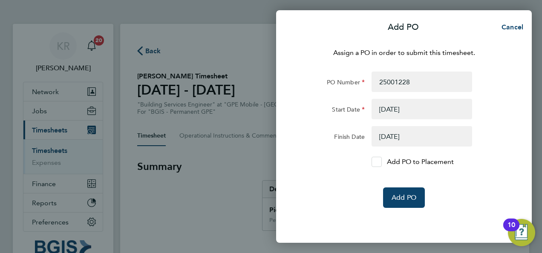
click at [375, 160] on icon at bounding box center [376, 162] width 6 height 6
click at [380, 162] on input "Add PO to Placement" at bounding box center [380, 162] width 0 height 0
click at [419, 198] on button "Add PO" at bounding box center [404, 197] width 42 height 20
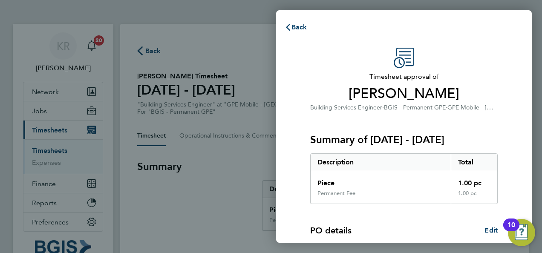
click at [504, 90] on div "Timesheet approval of Ryvan Thornton Building Services Engineer · BGIS - Perman…" at bounding box center [404, 218] width 208 height 340
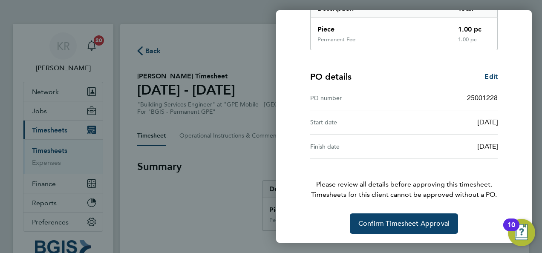
scroll to position [154, 0]
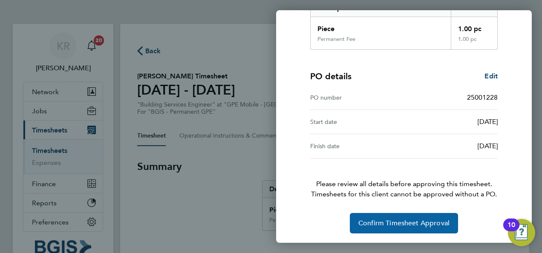
click at [421, 222] on span "Confirm Timesheet Approval" at bounding box center [403, 223] width 91 height 9
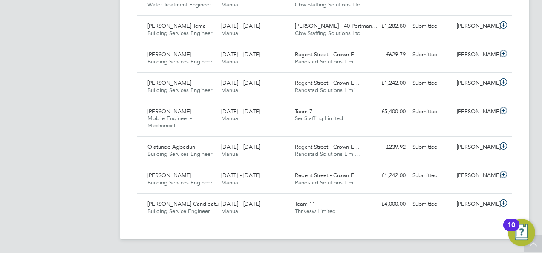
scroll to position [22, 74]
